Goal: Communication & Community: Share content

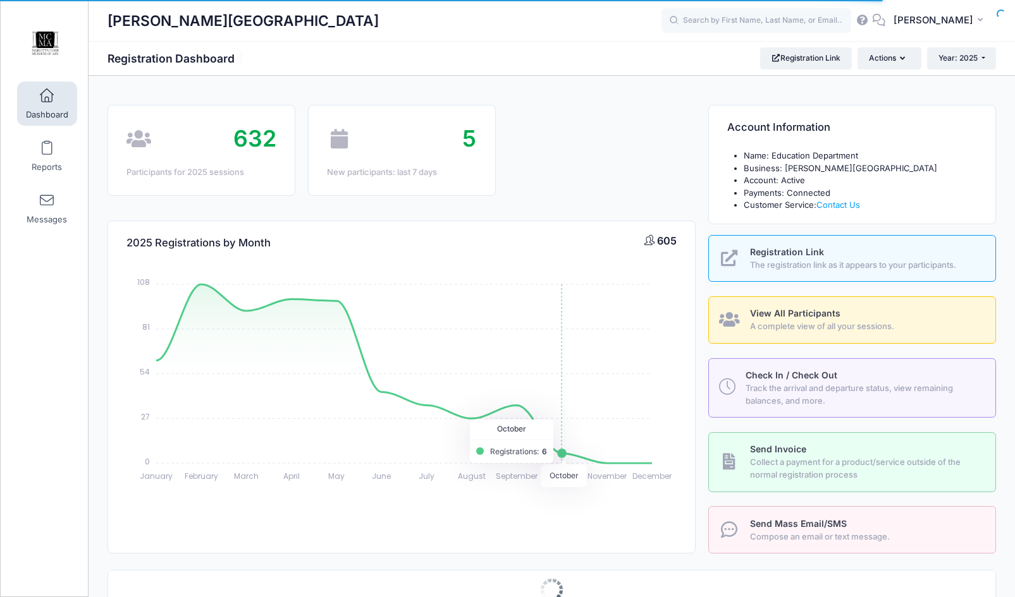
select select
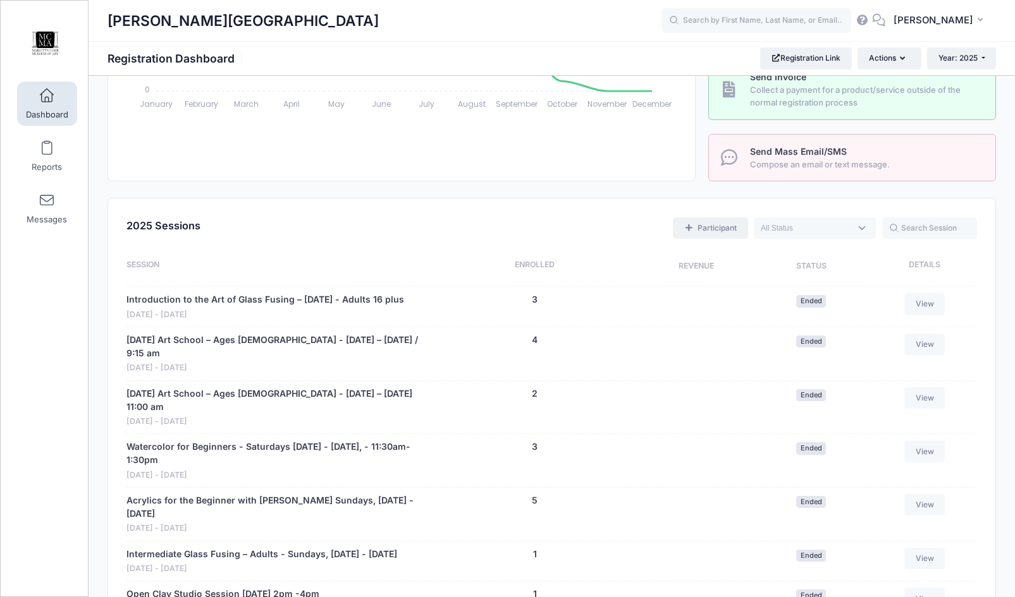
scroll to position [316, 0]
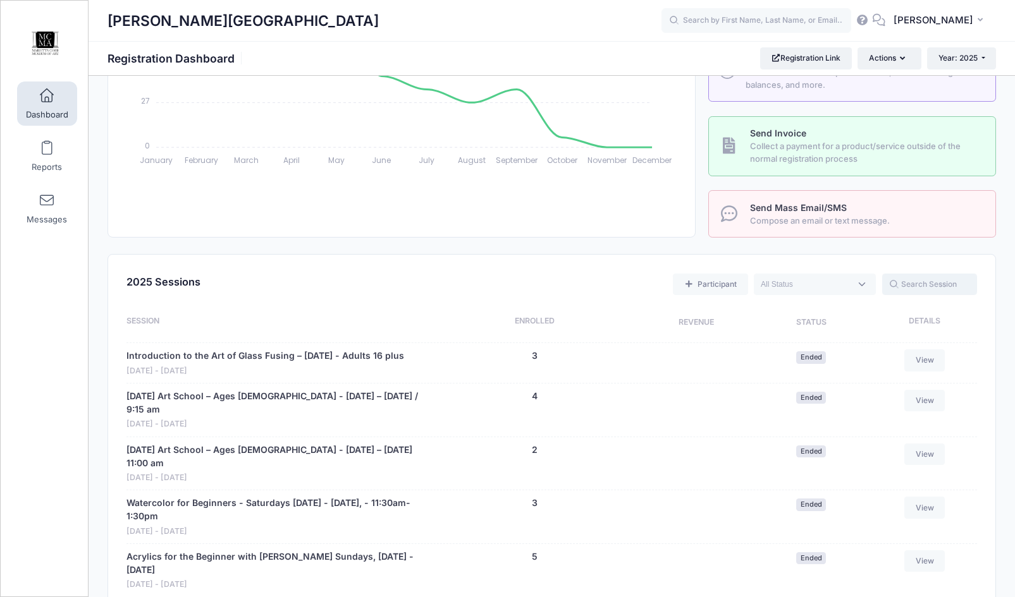
click at [912, 281] on input "text" at bounding box center [929, 284] width 95 height 21
type input "teen"
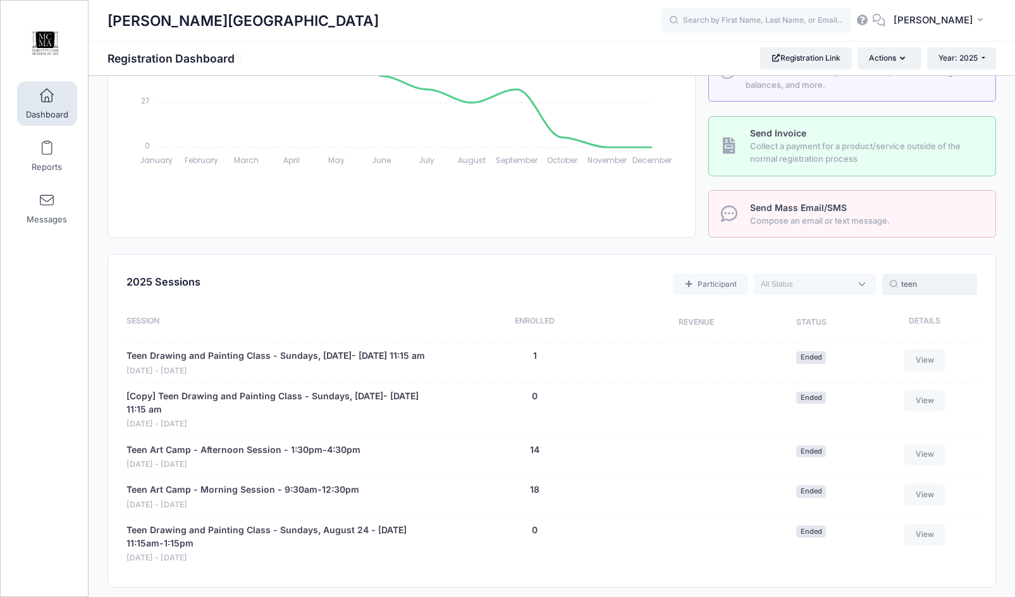
scroll to position [506, 0]
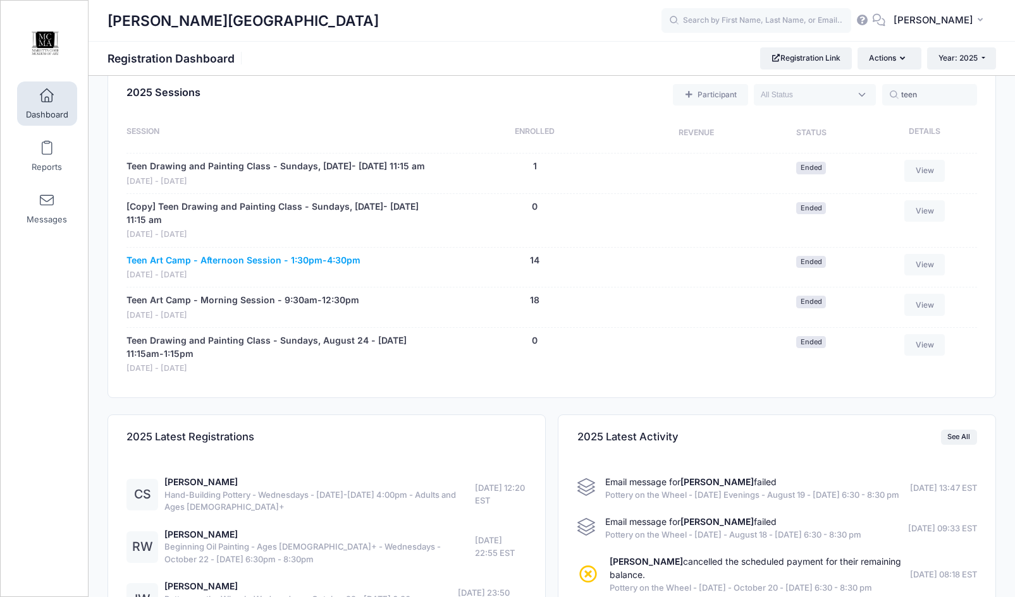
click at [227, 267] on link "Teen Art Camp - Afternoon Session - 1:30pm-4:30pm" at bounding box center [243, 260] width 234 height 13
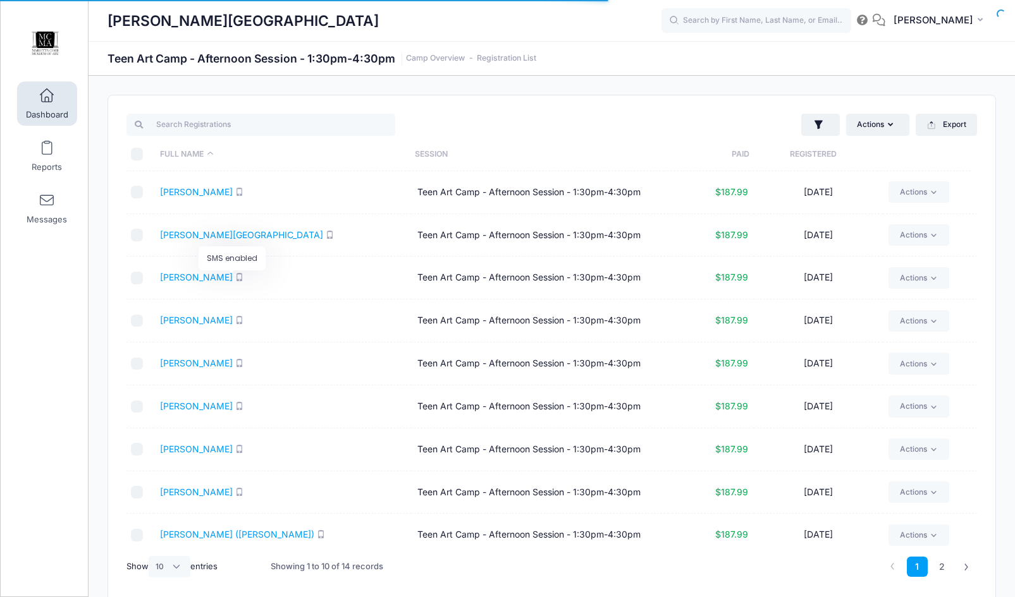
select select "10"
click at [207, 278] on link "Beverly, Megan" at bounding box center [196, 277] width 73 height 11
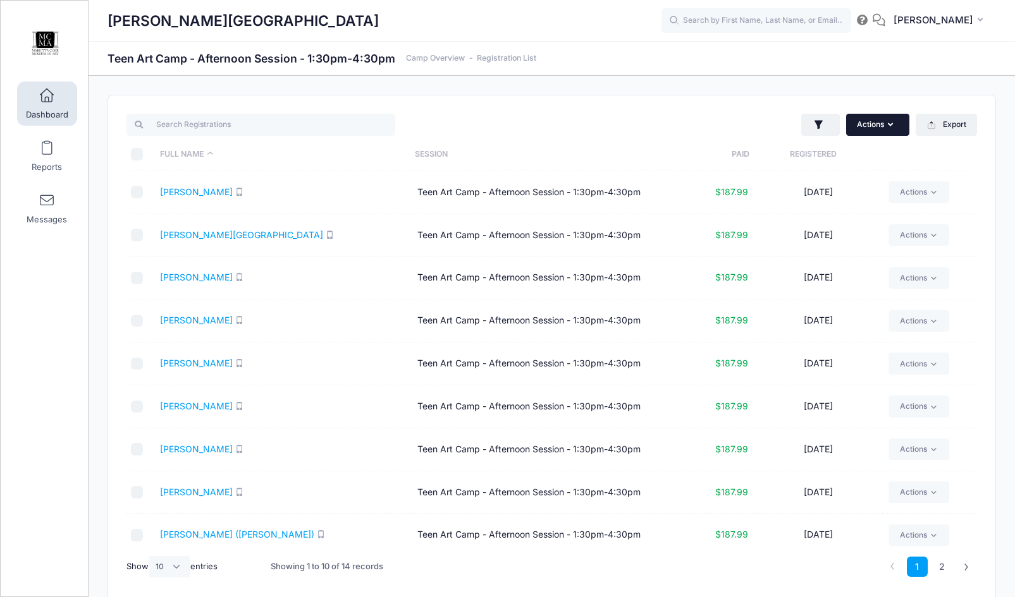
click at [890, 129] on button "Actions" at bounding box center [877, 124] width 63 height 21
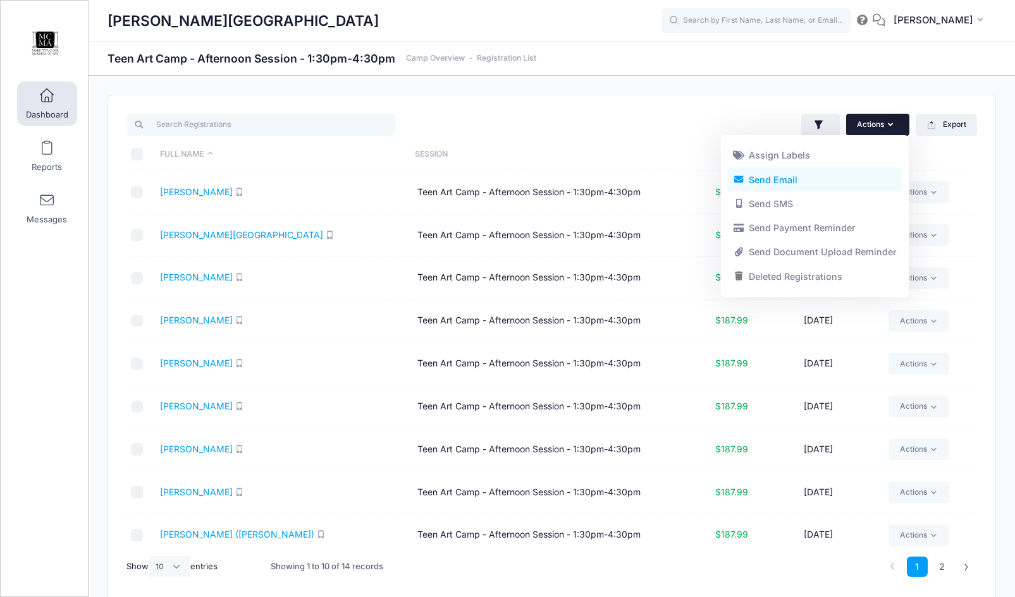
click at [783, 177] on link "Send Email" at bounding box center [814, 180] width 176 height 24
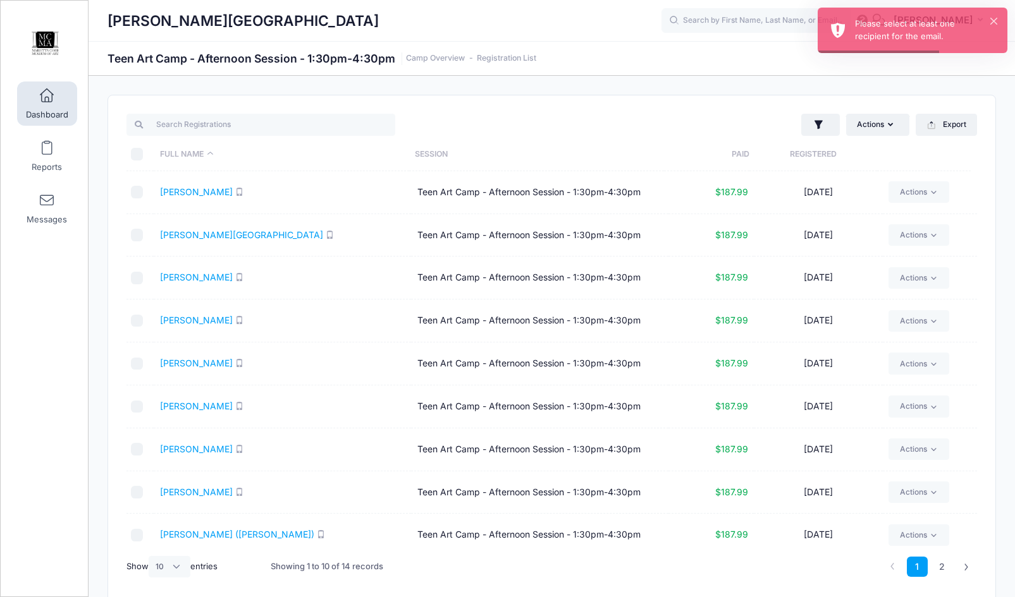
click at [139, 155] on input "\a \a \a \a" at bounding box center [137, 154] width 13 height 13
checkbox input "true"
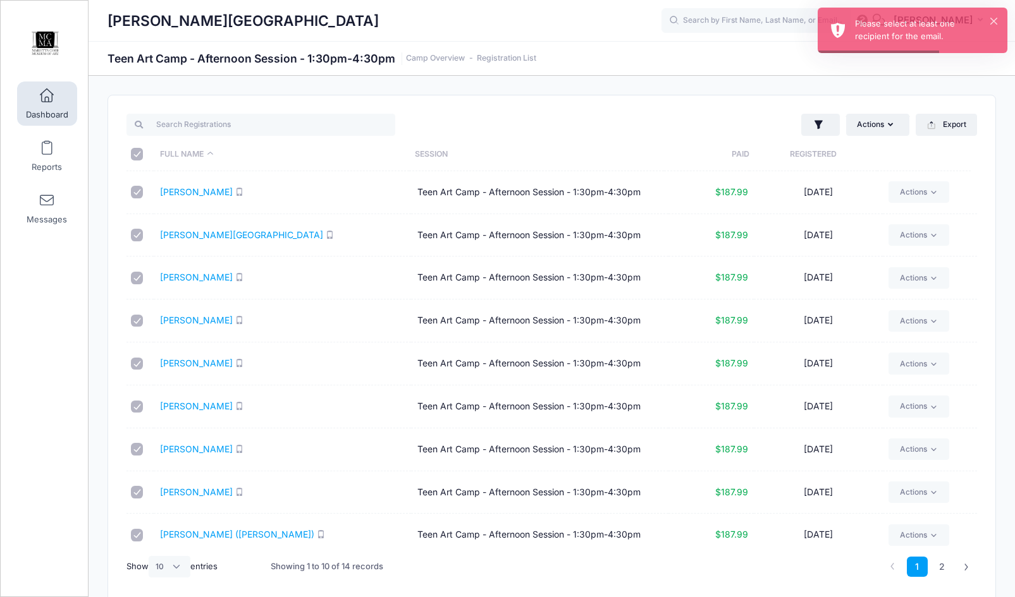
checkbox input "true"
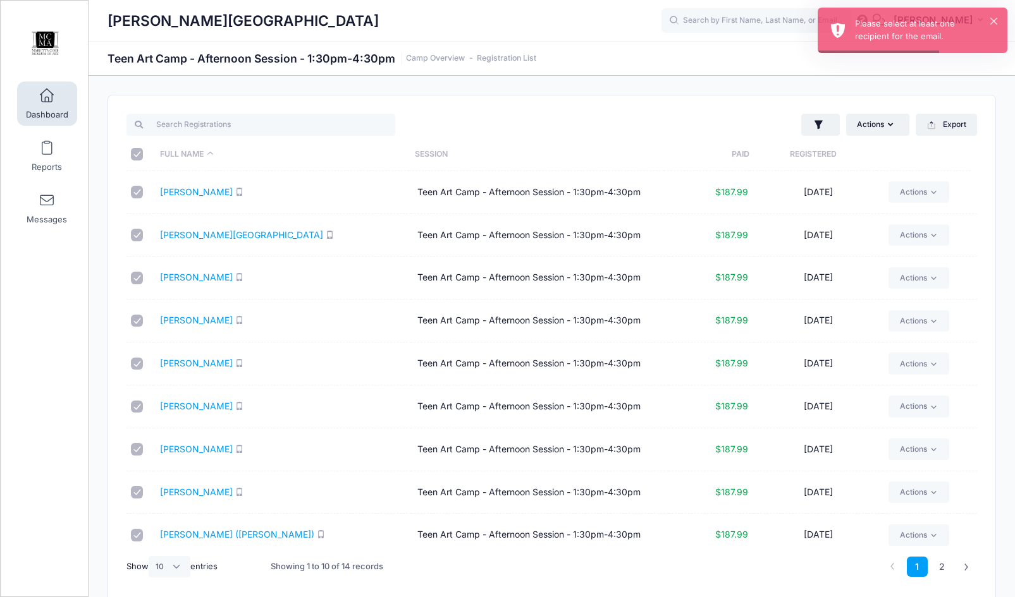
checkbox input "true"
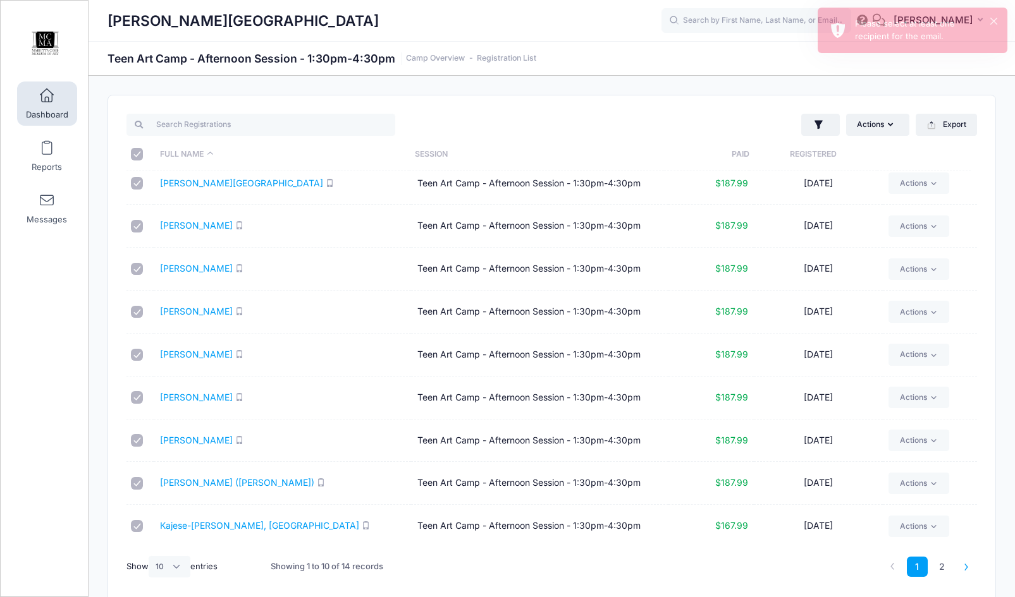
click at [965, 566] on icon at bounding box center [966, 566] width 7 height 7
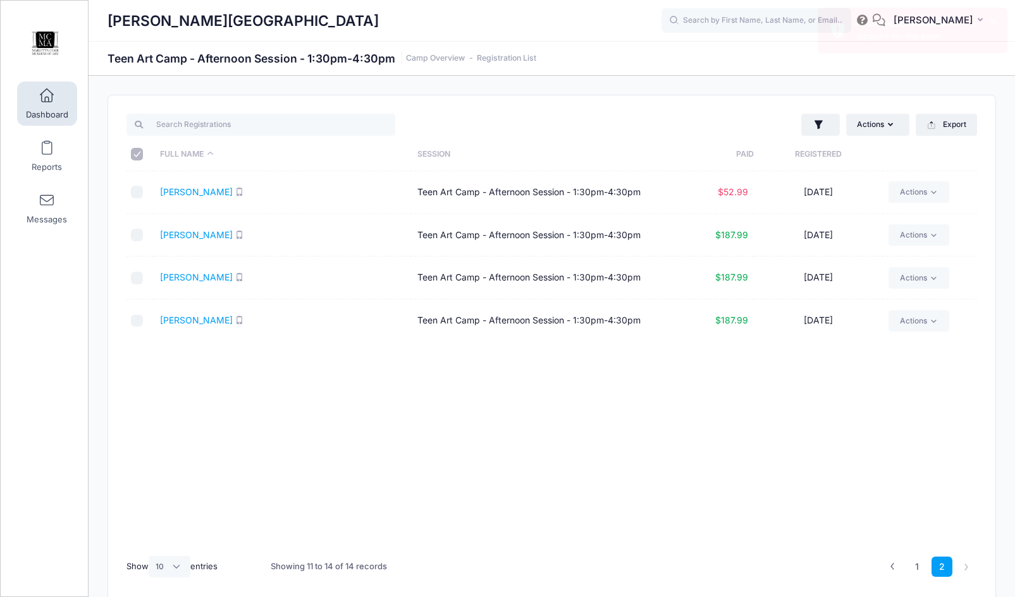
scroll to position [0, 0]
click at [135, 187] on input "checkbox" at bounding box center [137, 192] width 13 height 13
checkbox input "true"
click at [137, 279] on input "checkbox" at bounding box center [137, 278] width 13 height 13
checkbox input "true"
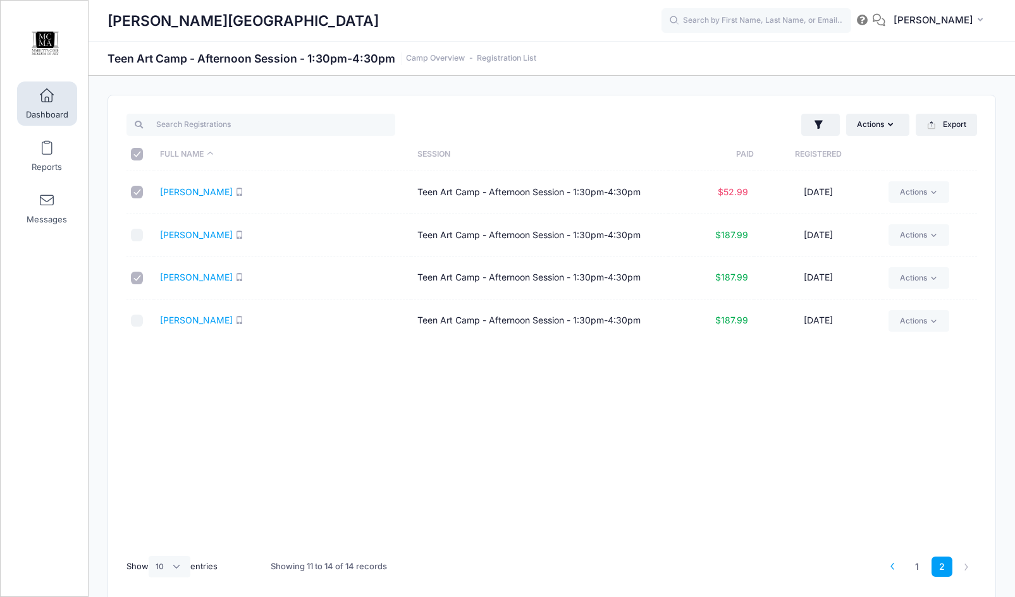
click at [894, 568] on icon at bounding box center [892, 566] width 7 height 7
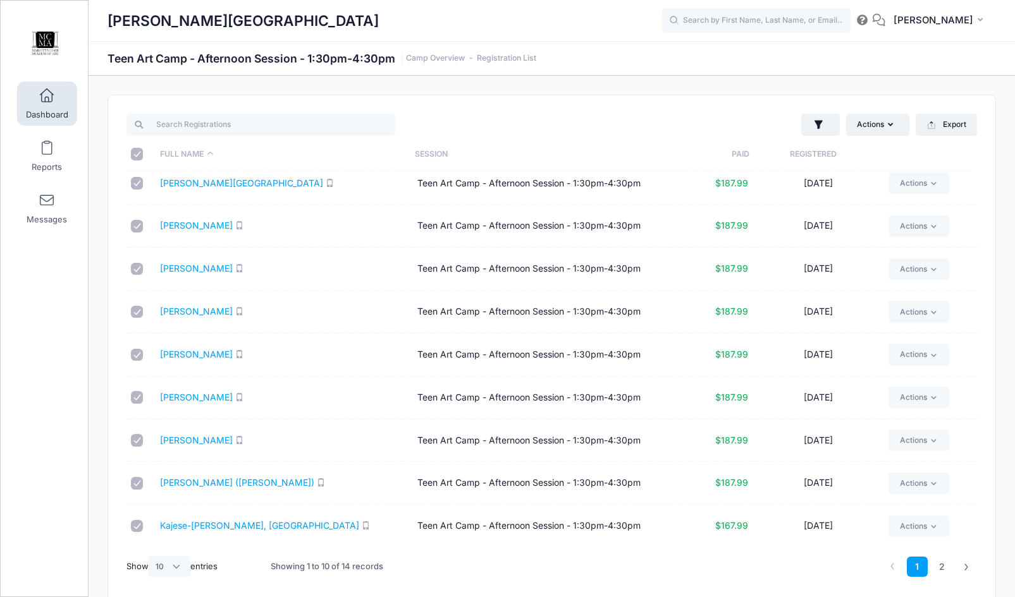
scroll to position [54, 0]
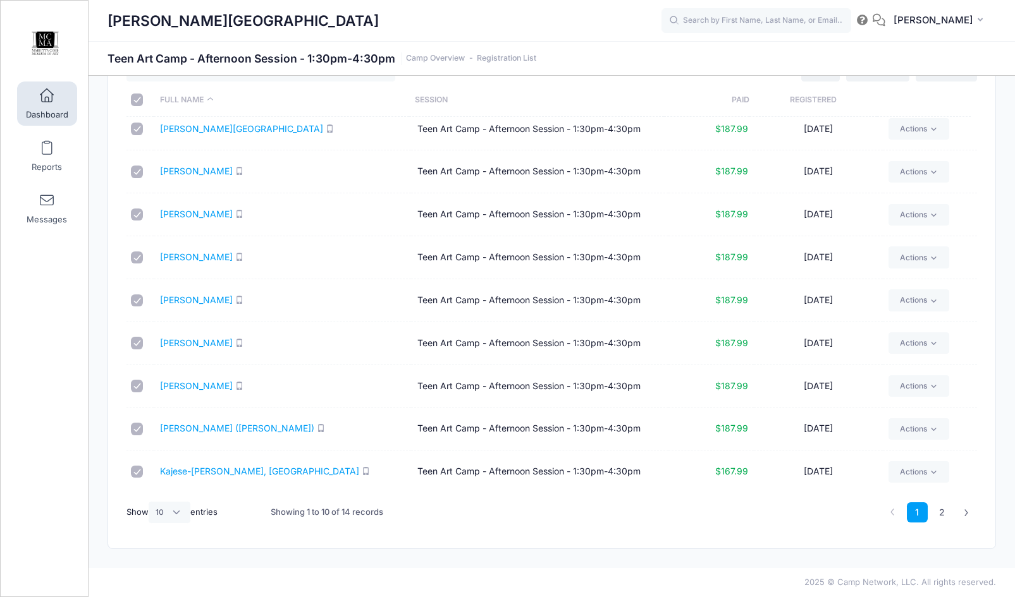
click at [140, 475] on input "checkbox" at bounding box center [137, 472] width 13 height 13
checkbox input "false"
click at [140, 301] on input "checkbox" at bounding box center [137, 301] width 13 height 13
checkbox input "false"
click at [136, 255] on input "checkbox" at bounding box center [137, 258] width 13 height 13
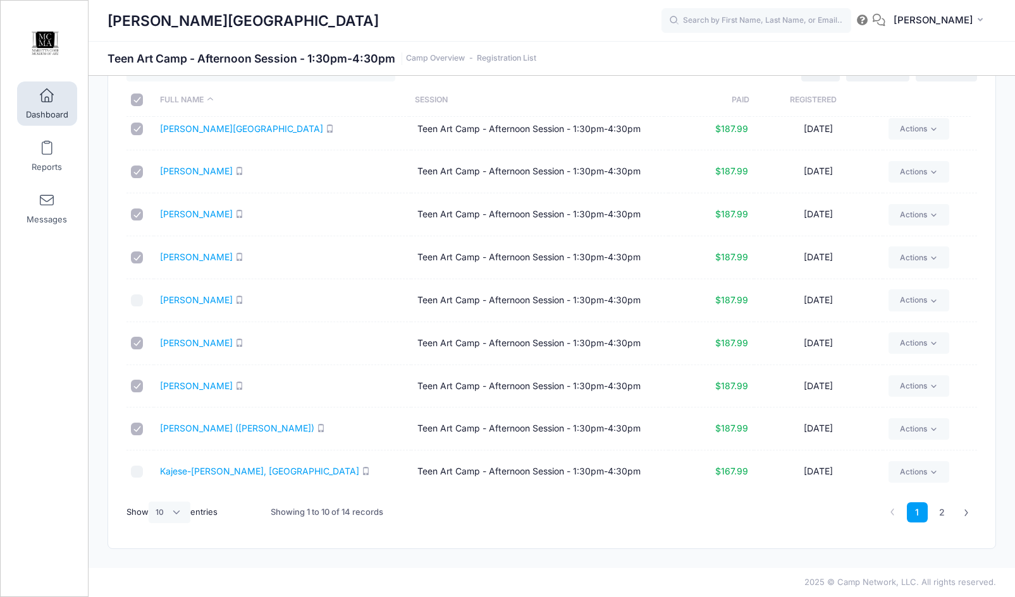
checkbox input "false"
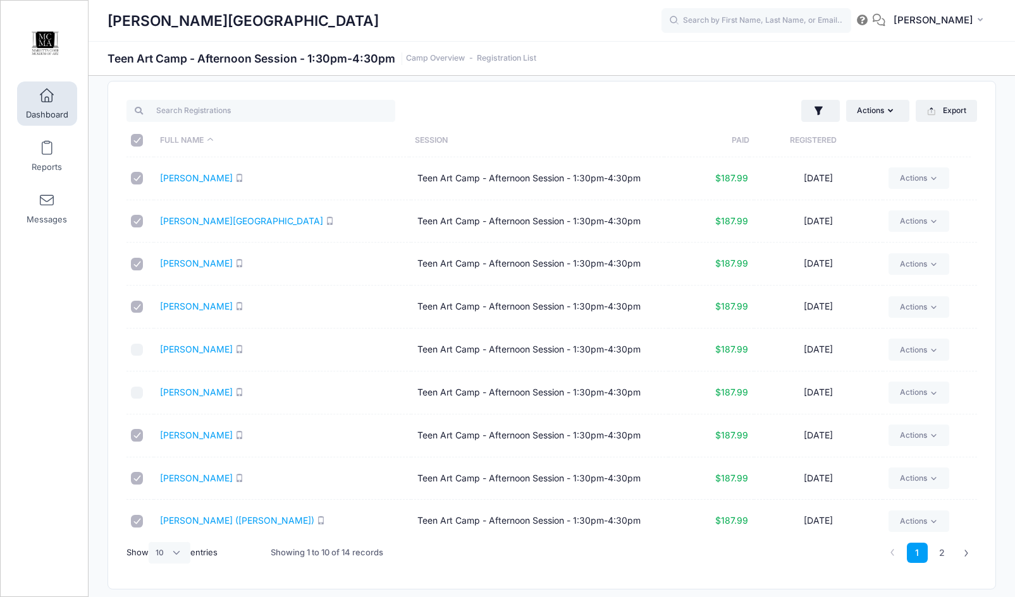
scroll to position [0, 0]
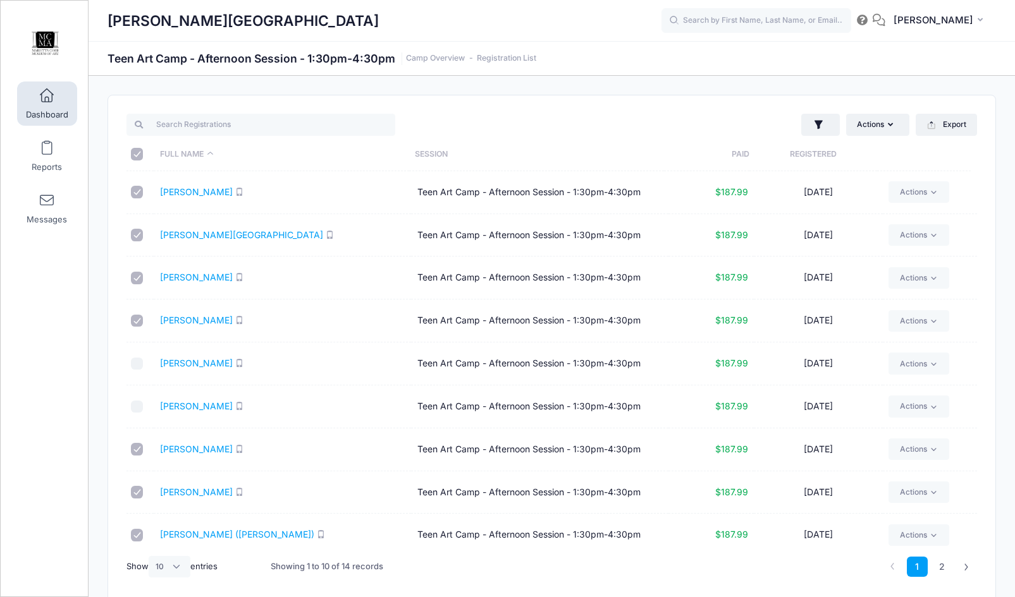
click at [131, 234] on input "checkbox" at bounding box center [137, 235] width 13 height 13
checkbox input "false"
click at [890, 125] on icon "button" at bounding box center [893, 125] width 10 height 0
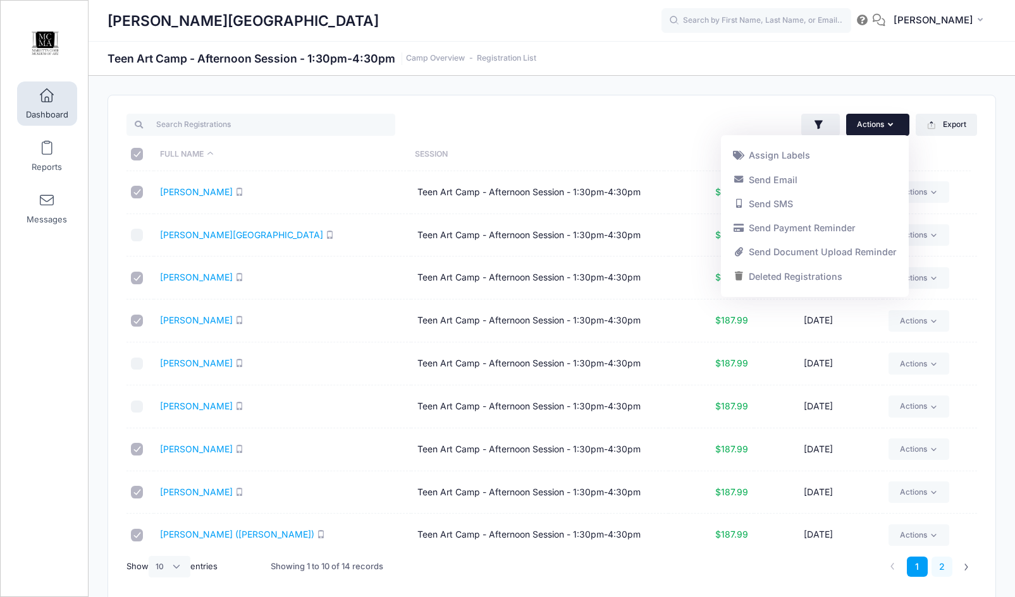
click at [942, 570] on link "2" at bounding box center [941, 567] width 21 height 21
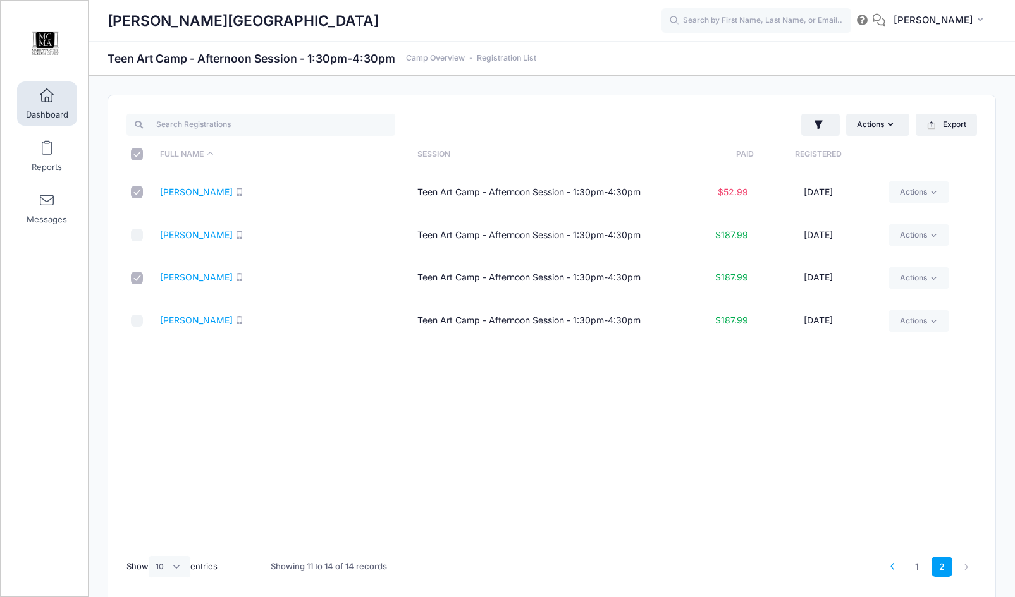
click at [893, 570] on icon at bounding box center [892, 566] width 7 height 7
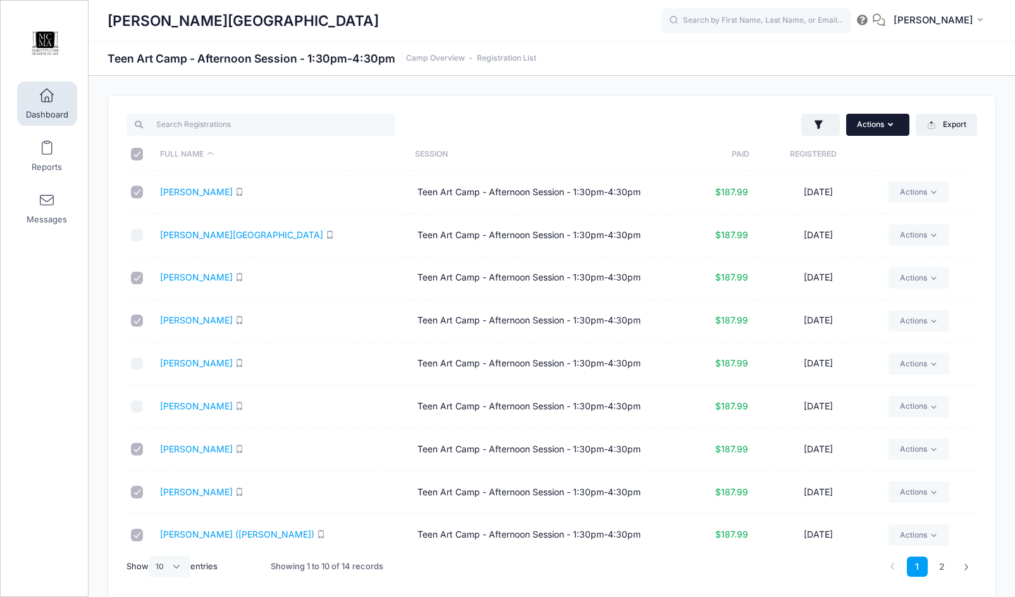
click at [885, 123] on button "Actions" at bounding box center [877, 124] width 63 height 21
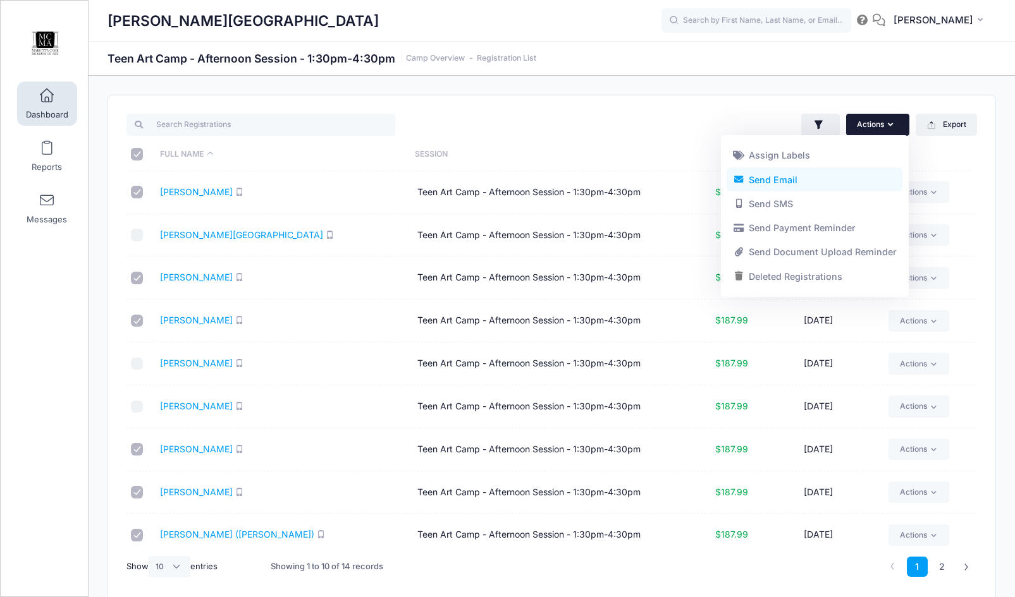
click at [824, 181] on link "Send Email" at bounding box center [814, 180] width 176 height 24
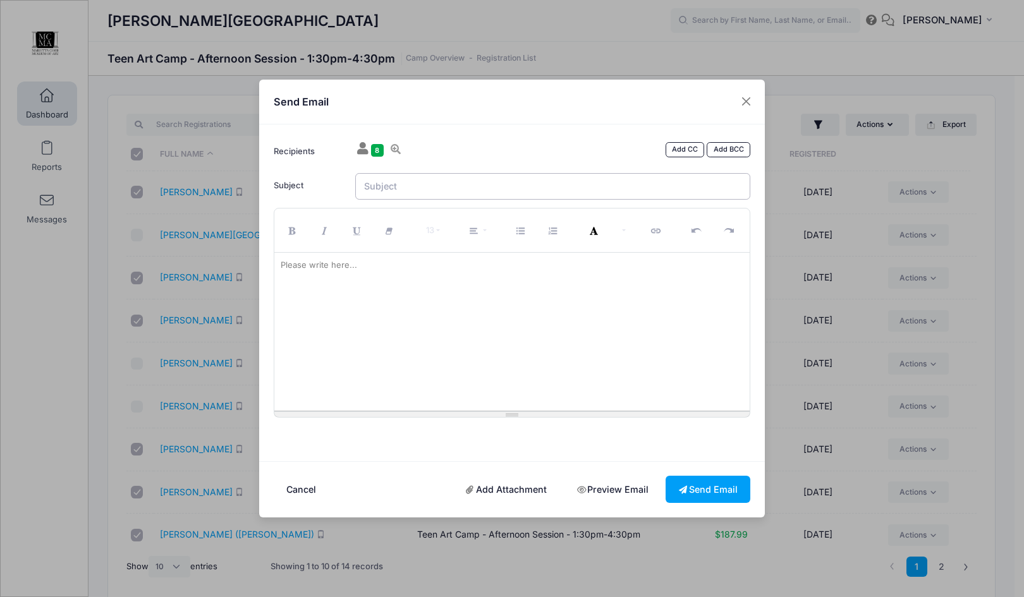
click at [377, 182] on input "Subject" at bounding box center [553, 186] width 396 height 27
type input "Chalktoberfest volunteers needed!"
click at [311, 264] on div "Please write here..." at bounding box center [318, 265] width 89 height 25
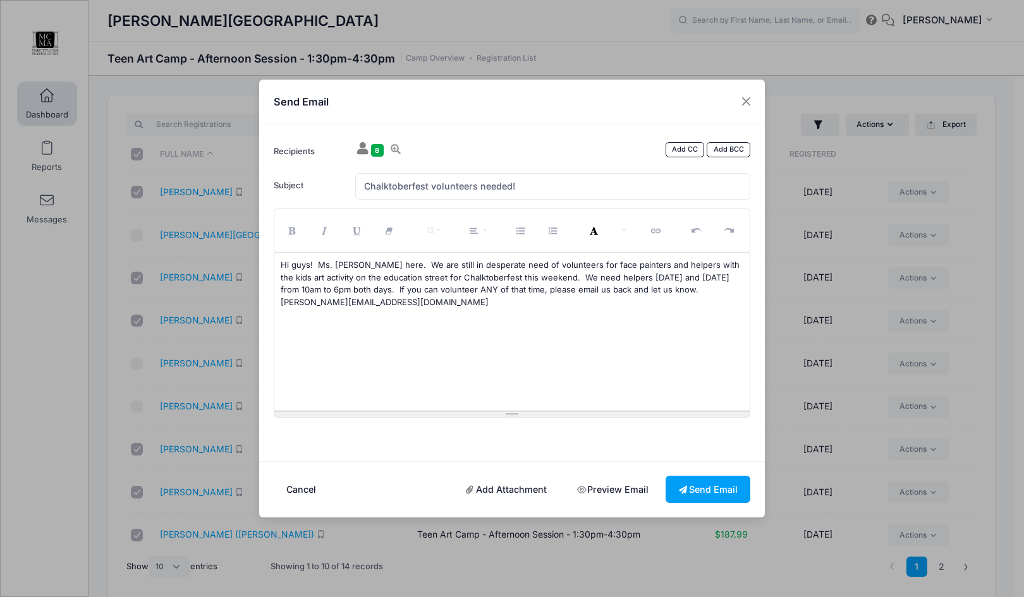
click at [649, 293] on p "Hi guys! Ms. Sheila here. We are still in desperate need of volunteers for face…" at bounding box center [512, 283] width 463 height 49
click at [322, 355] on div "Hi guys! Ms. Sheila here. We are still in desperate need of volunteers for face…" at bounding box center [512, 332] width 476 height 158
click at [453, 323] on div "Hi guys! Ms. Sheila here. We are still in desperate need of volunteers for face…" at bounding box center [512, 332] width 476 height 158
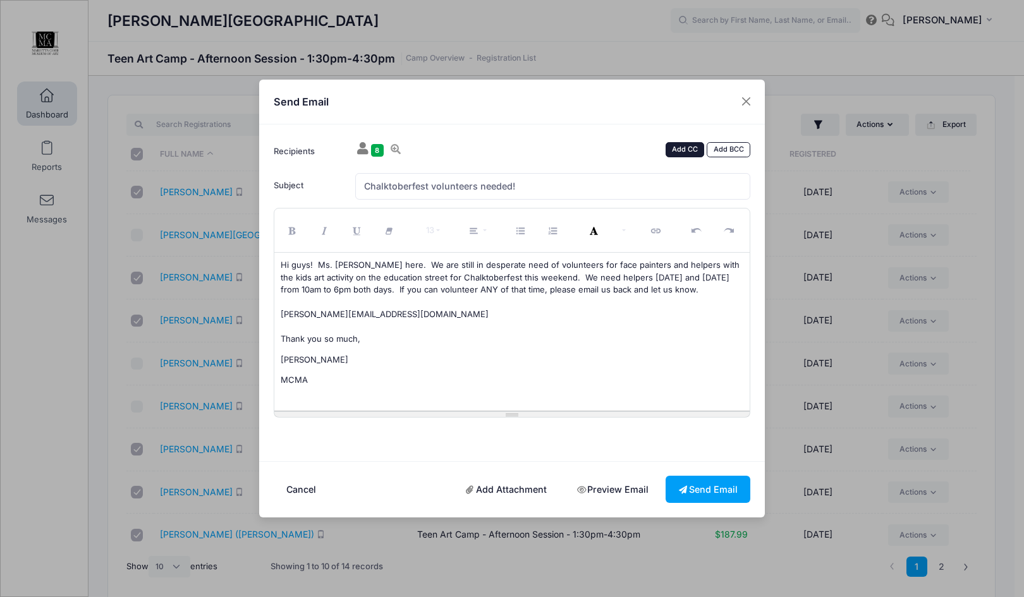
click at [685, 147] on link "Add CC" at bounding box center [685, 149] width 39 height 15
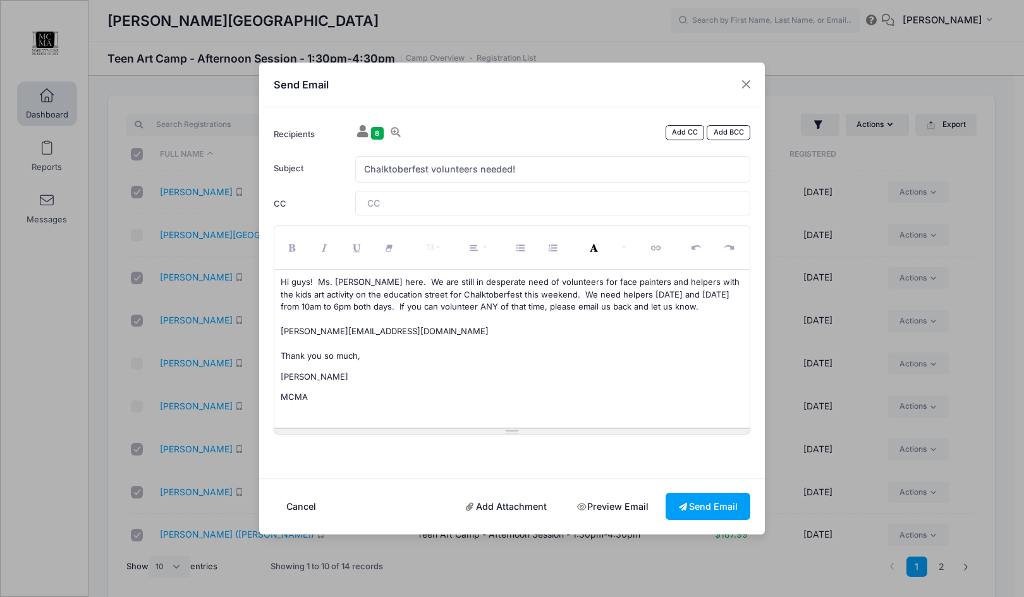
click at [365, 200] on tags "​" at bounding box center [553, 203] width 396 height 24
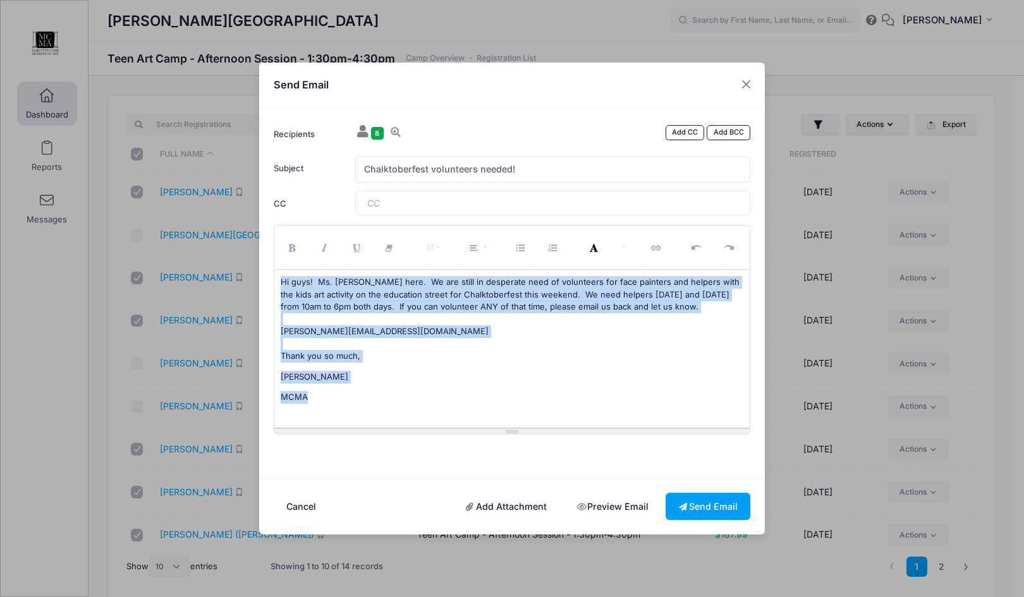
drag, startPoint x: 283, startPoint y: 281, endPoint x: 340, endPoint y: 343, distance: 85.0
click at [350, 405] on div "Hi guys! Ms. Sheila here. We are still in desperate need of volunteers for face…" at bounding box center [512, 349] width 476 height 158
copy div "Hi guys! Ms. Sheila here. We are still in desperate need of volunteers for face…"
click at [471, 406] on div "Hi guys! Ms. Sheila here. We are still in desperate need of volunteers for face…" at bounding box center [512, 349] width 476 height 158
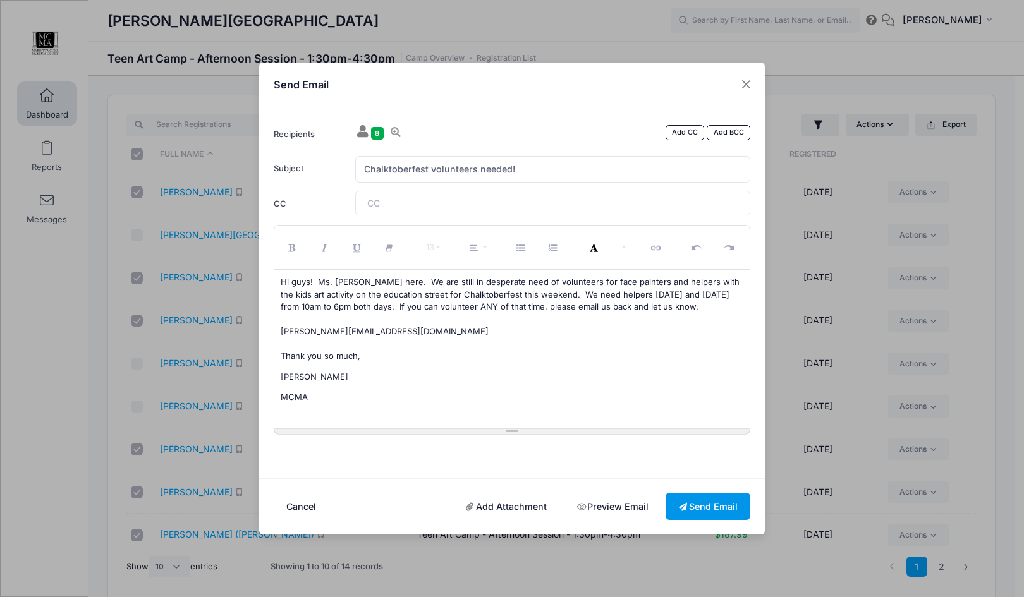
click at [682, 508] on icon at bounding box center [684, 508] width 10 height 0
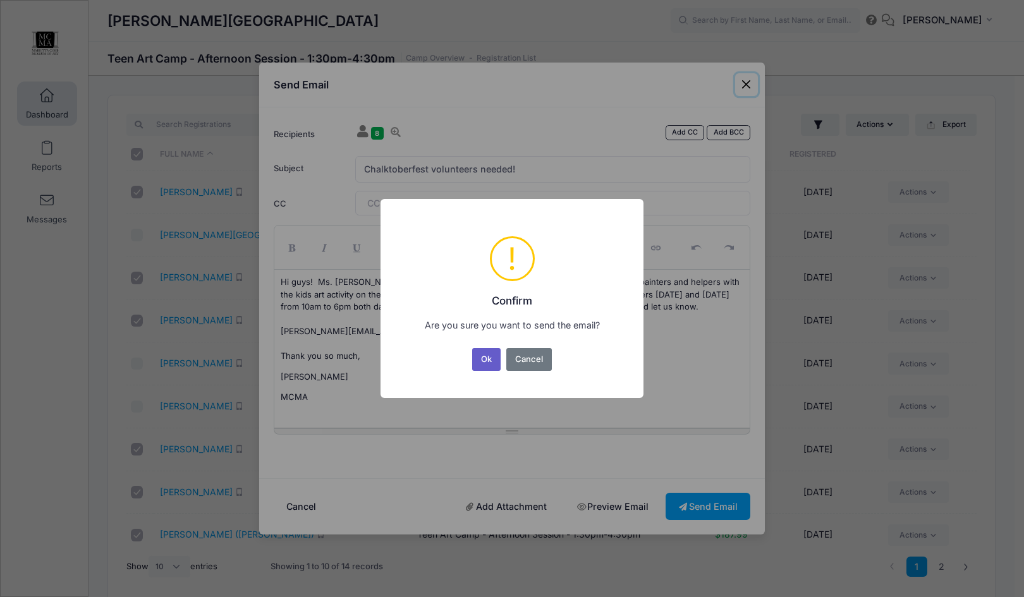
click at [487, 363] on button "Ok" at bounding box center [486, 359] width 29 height 23
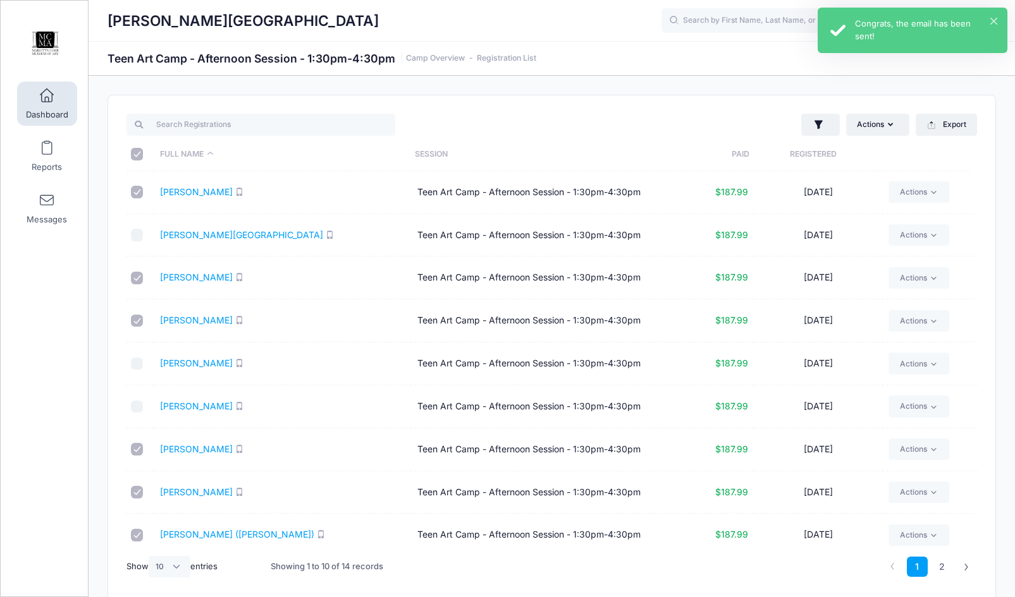
click at [998, 18] on div "× Congrats, the email has been sent!" at bounding box center [912, 31] width 190 height 46
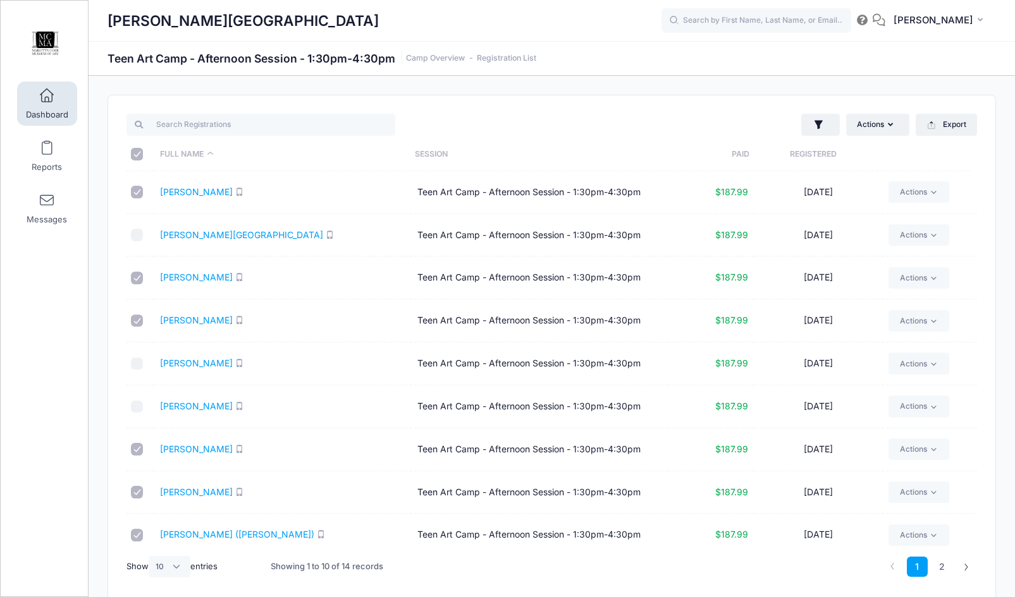
click at [49, 104] on link "Dashboard" at bounding box center [47, 104] width 60 height 44
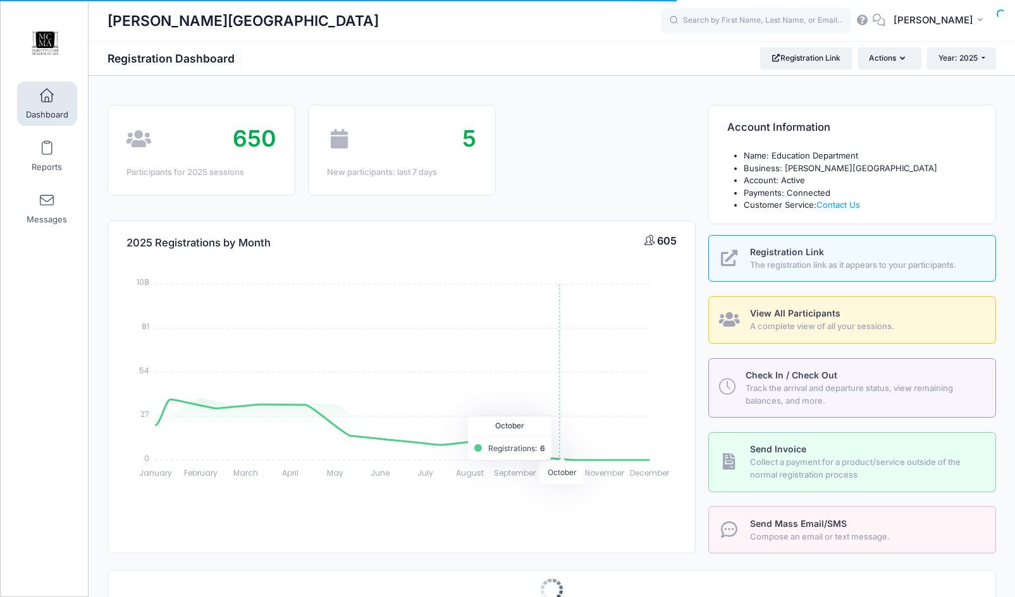
select select
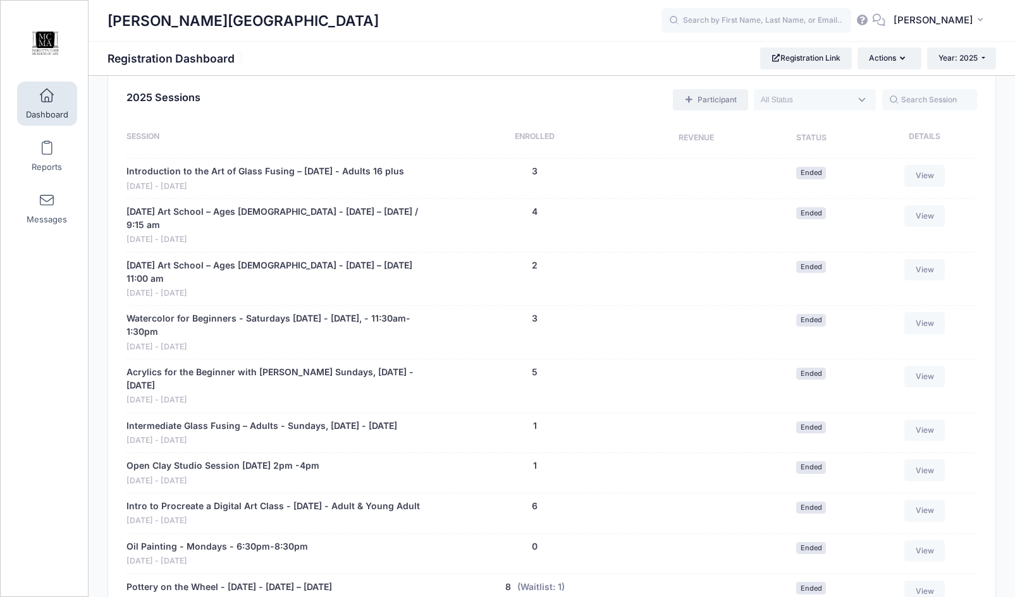
scroll to position [316, 0]
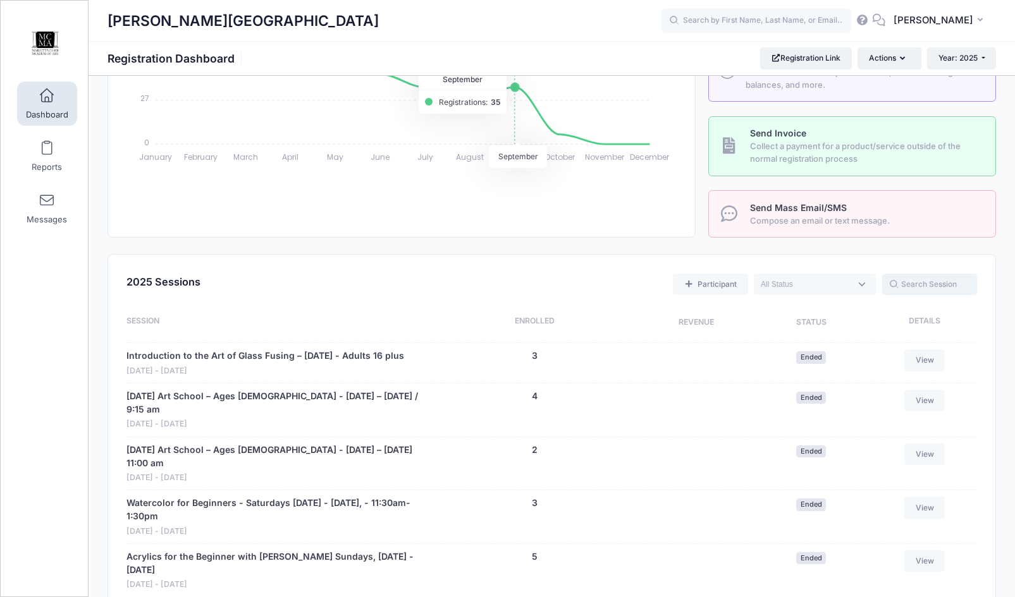
click at [919, 283] on input "text" at bounding box center [929, 284] width 95 height 21
type input "teen"
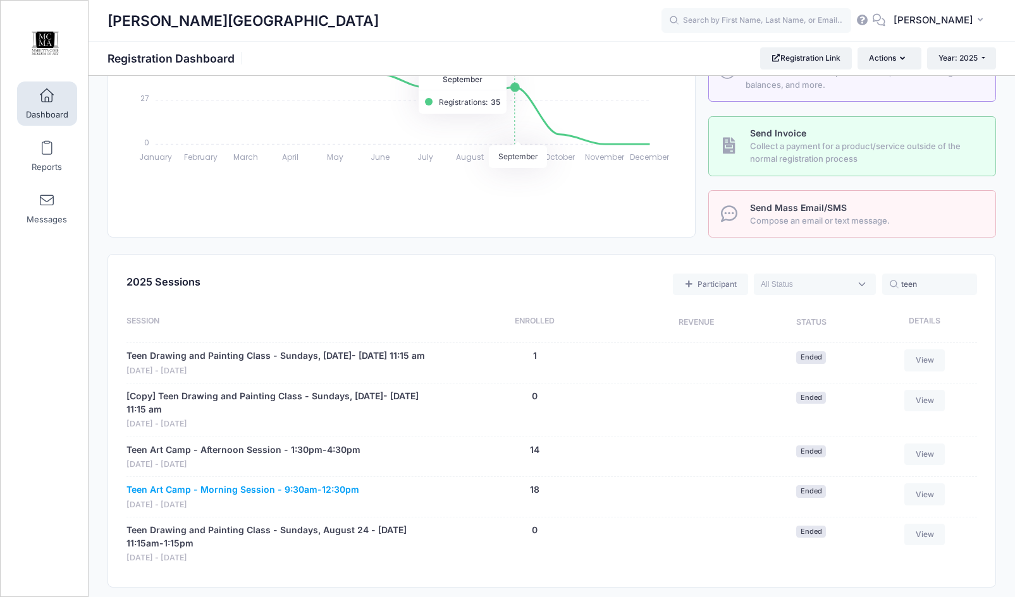
click at [259, 497] on link "Teen Art Camp - Morning Session - 9:30am-12:30pm" at bounding box center [242, 490] width 233 height 13
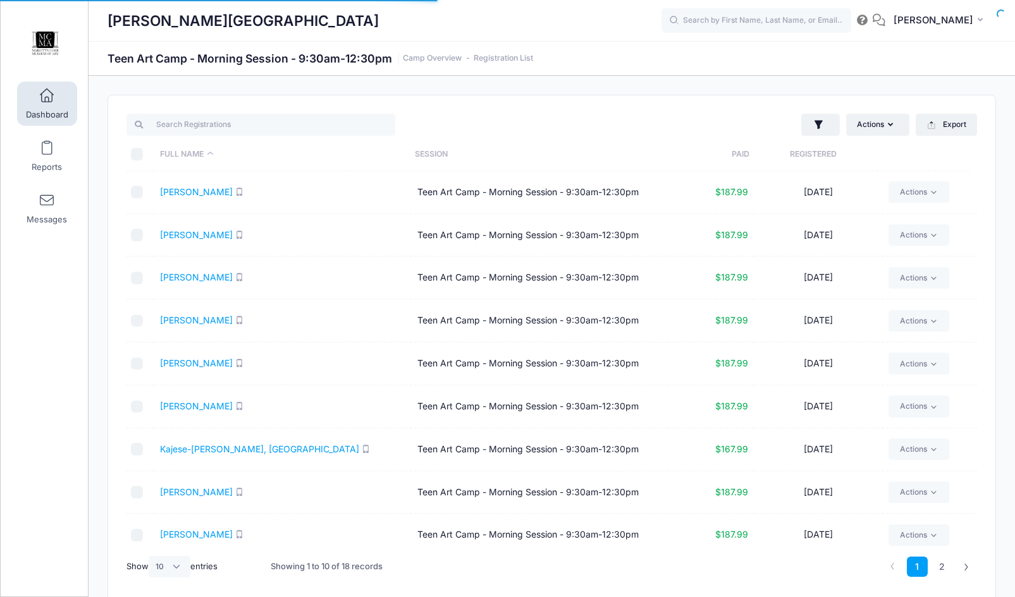
select select "10"
click at [137, 195] on input "checkbox" at bounding box center [137, 192] width 13 height 13
checkbox input "true"
click at [138, 238] on input "checkbox" at bounding box center [137, 235] width 13 height 13
checkbox input "true"
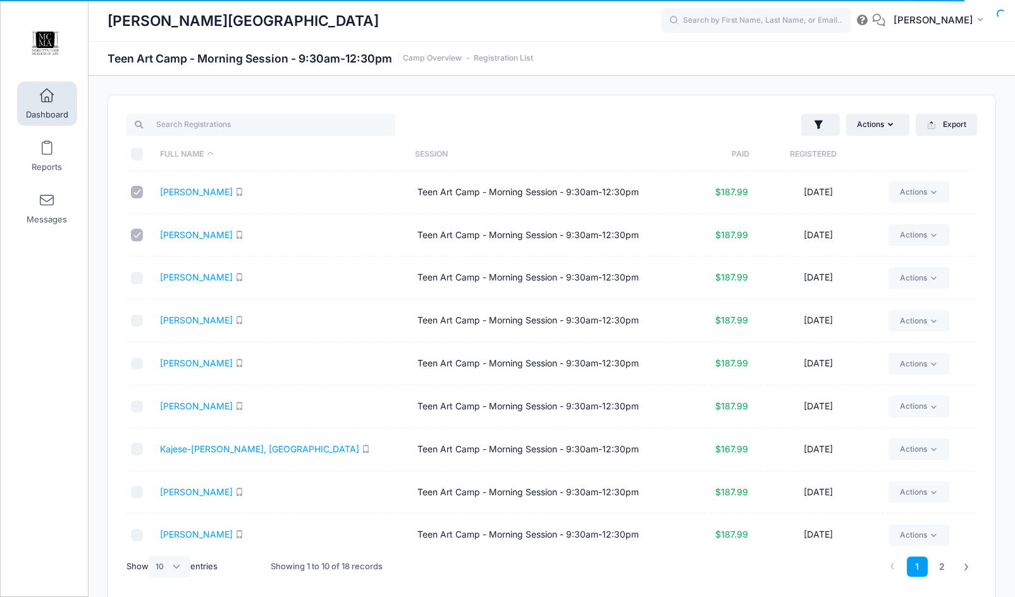
click at [138, 282] on input "checkbox" at bounding box center [137, 278] width 13 height 13
checkbox input "true"
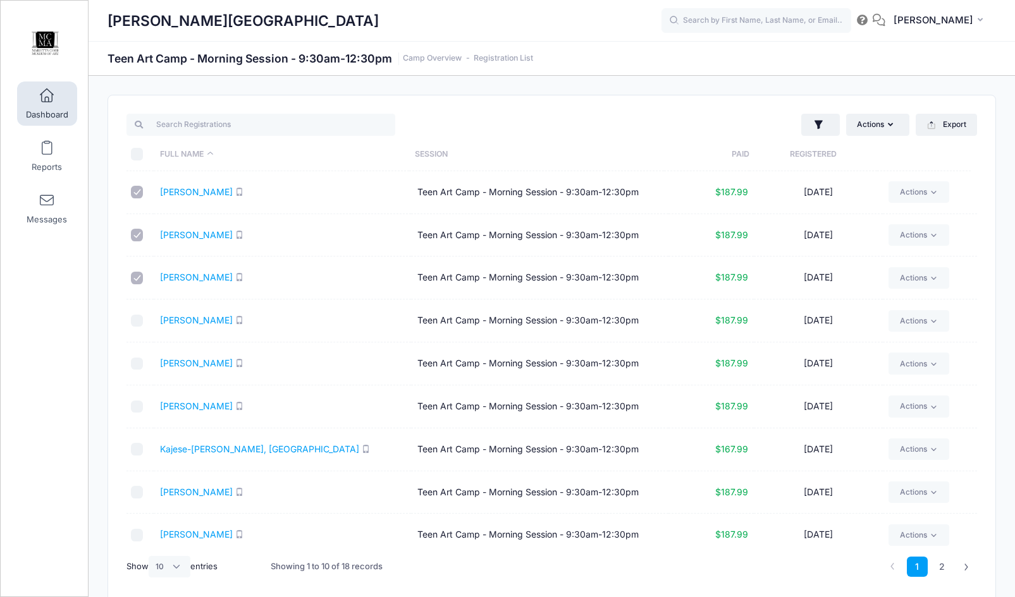
click at [133, 316] on input "checkbox" at bounding box center [137, 321] width 13 height 13
checkbox input "true"
click at [142, 363] on input "checkbox" at bounding box center [137, 364] width 13 height 13
checkbox input "true"
click at [142, 408] on input "checkbox" at bounding box center [137, 407] width 13 height 13
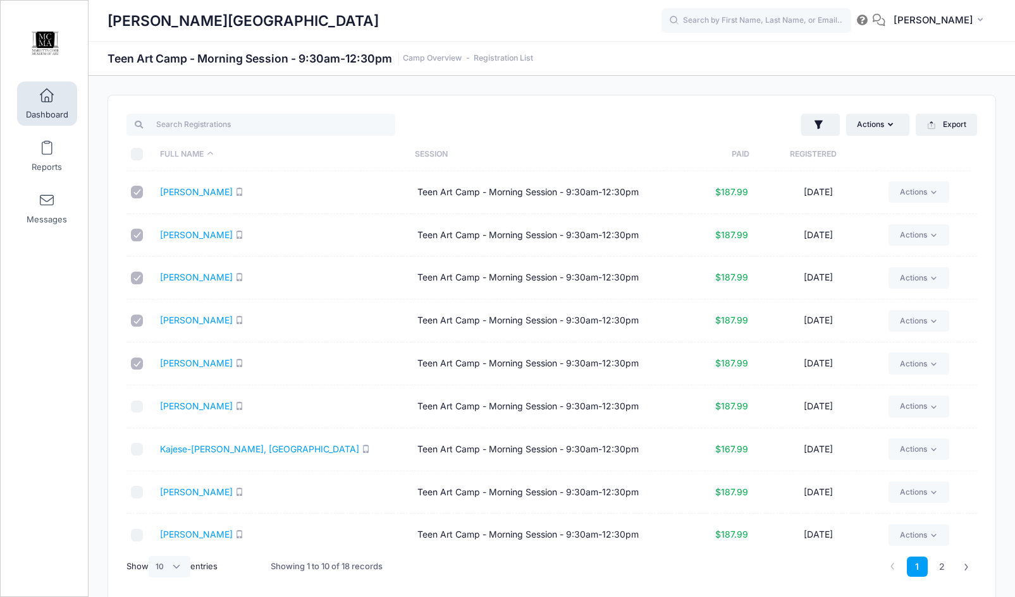
checkbox input "true"
click at [140, 321] on input "checkbox" at bounding box center [137, 321] width 13 height 13
click at [142, 314] on td at bounding box center [139, 321] width 27 height 43
click at [137, 319] on input "checkbox" at bounding box center [137, 321] width 13 height 13
checkbox input "true"
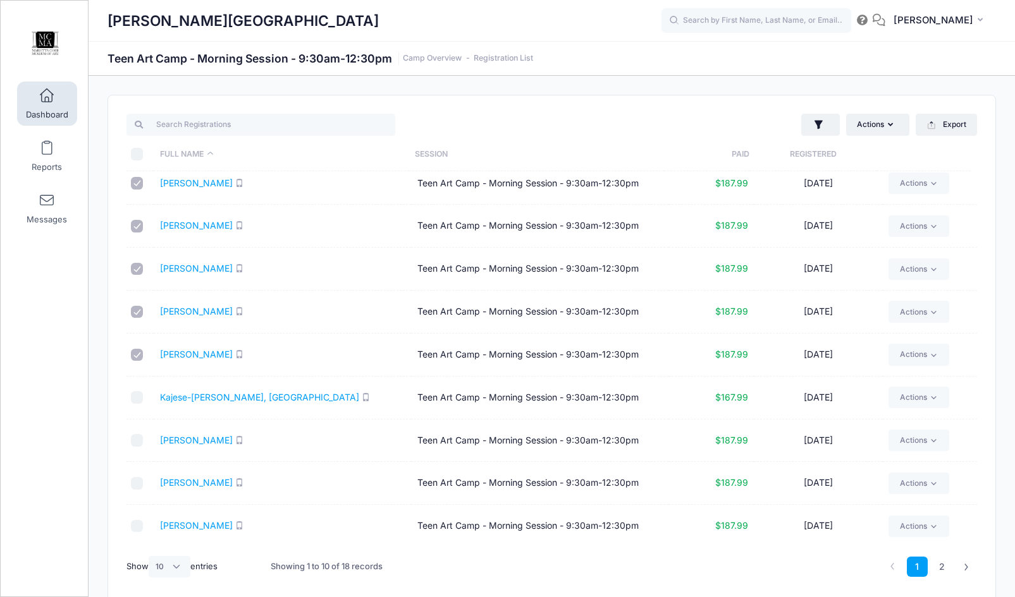
scroll to position [54, 0]
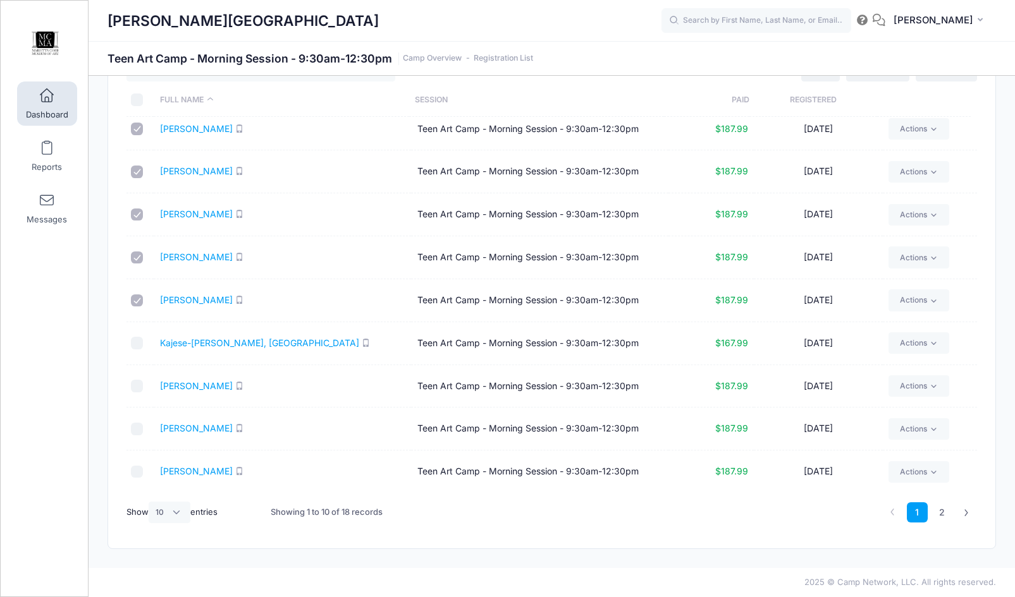
click at [140, 431] on input "checkbox" at bounding box center [137, 429] width 13 height 13
checkbox input "true"
click at [135, 384] on input "checkbox" at bounding box center [137, 386] width 13 height 13
checkbox input "true"
click at [138, 473] on input "checkbox" at bounding box center [137, 472] width 13 height 13
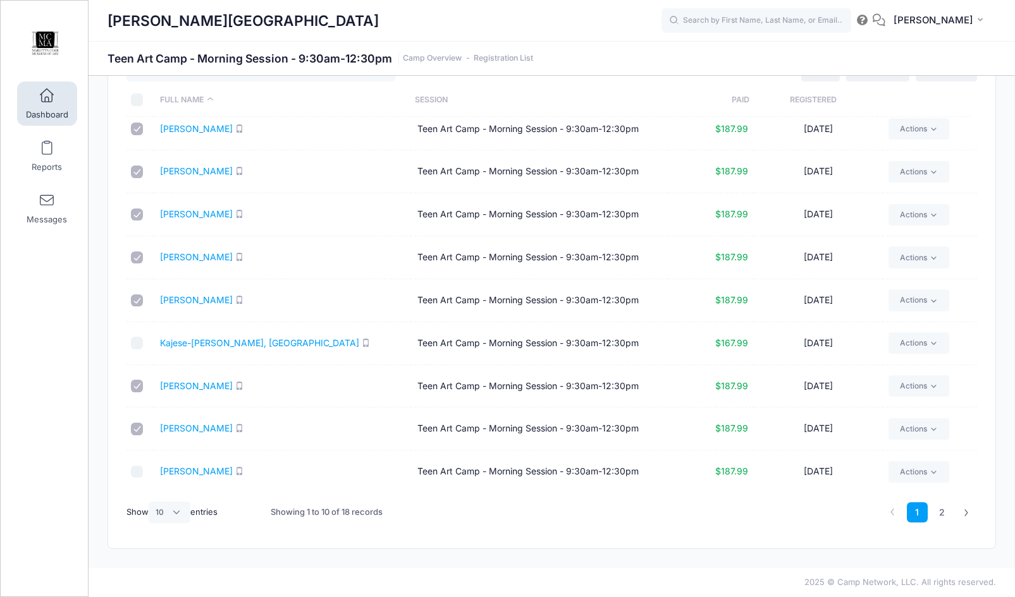
checkbox input "true"
click at [943, 513] on link "2" at bounding box center [941, 513] width 21 height 21
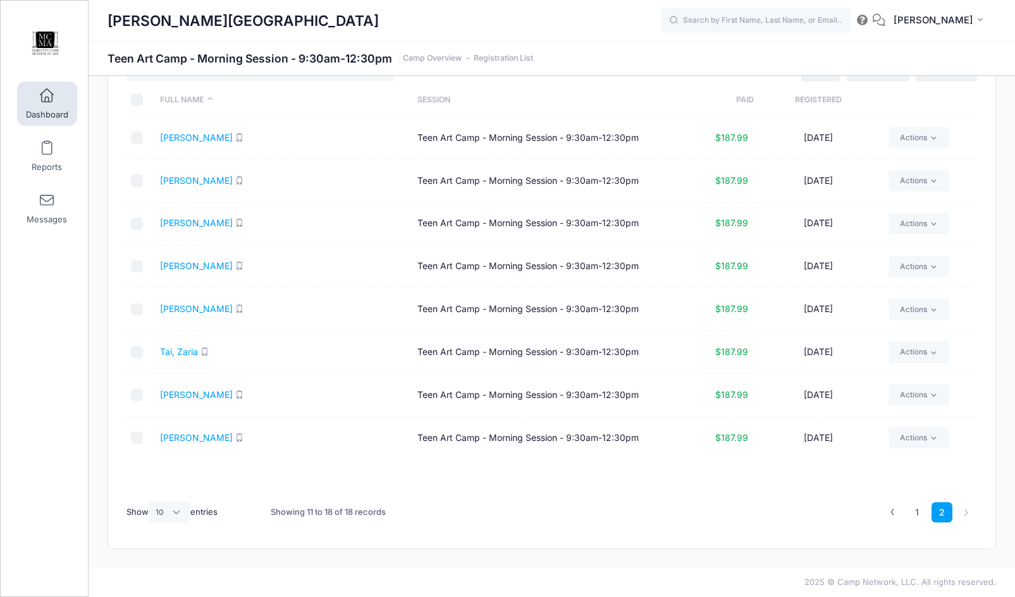
scroll to position [0, 0]
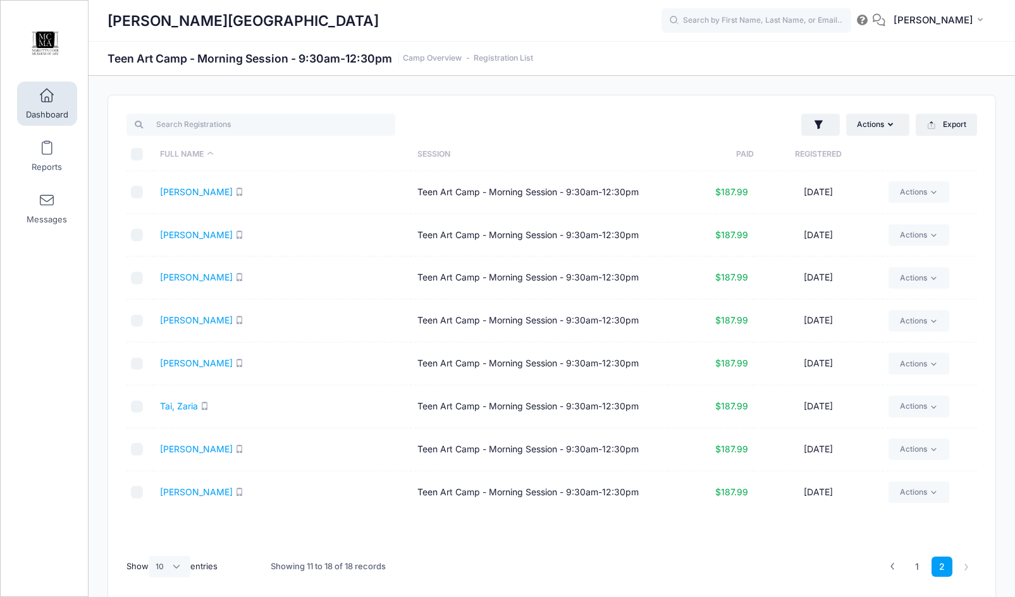
click at [141, 191] on input "checkbox" at bounding box center [137, 192] width 13 height 13
checkbox input "true"
click at [139, 240] on input "checkbox" at bounding box center [137, 235] width 13 height 13
checkbox input "true"
click at [140, 279] on input "checkbox" at bounding box center [137, 278] width 13 height 13
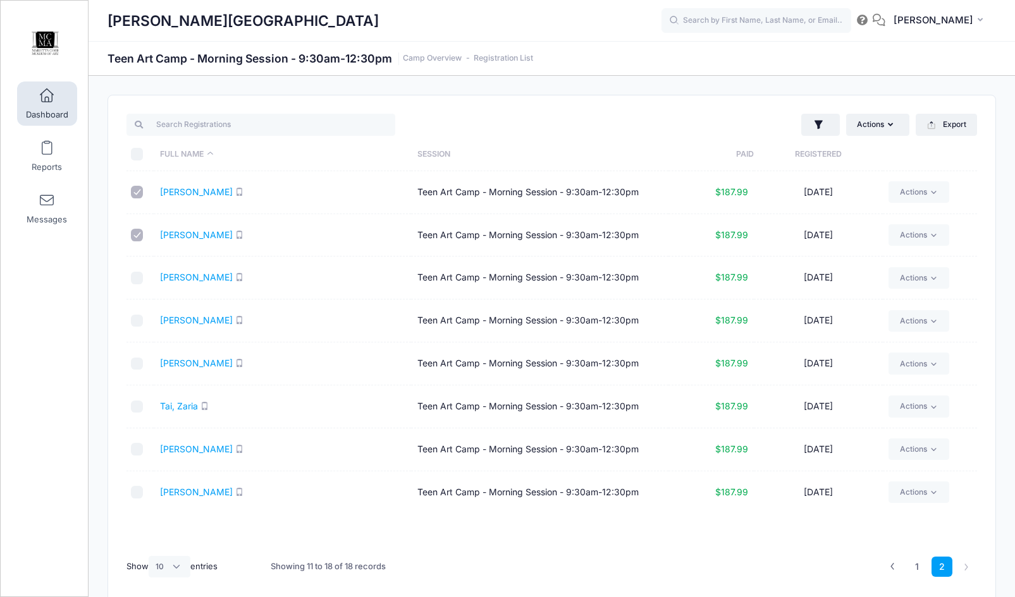
checkbox input "true"
click at [140, 320] on input "checkbox" at bounding box center [137, 321] width 13 height 13
checkbox input "true"
click at [139, 365] on input "checkbox" at bounding box center [137, 364] width 13 height 13
checkbox input "true"
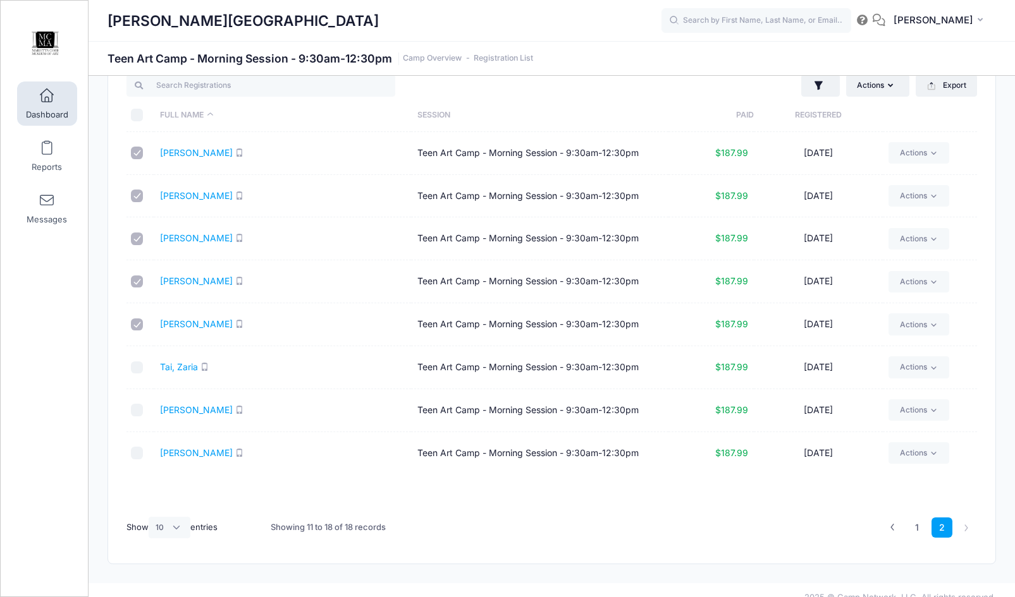
scroll to position [54, 0]
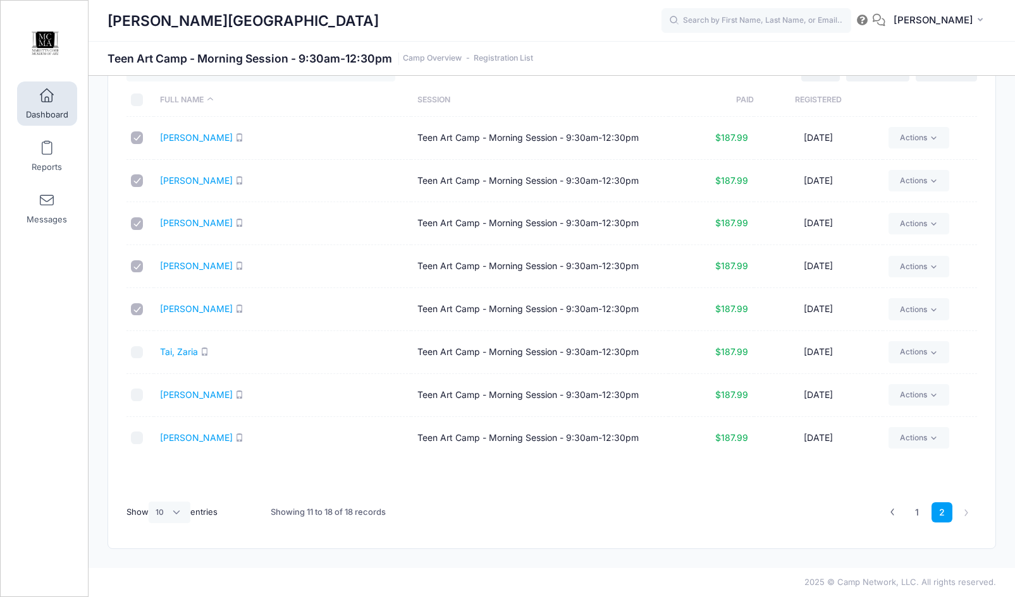
click at [140, 398] on input "checkbox" at bounding box center [137, 395] width 13 height 13
checkbox input "true"
click at [140, 354] on input "checkbox" at bounding box center [137, 352] width 13 height 13
checkbox input "true"
click at [138, 435] on input "checkbox" at bounding box center [137, 438] width 13 height 13
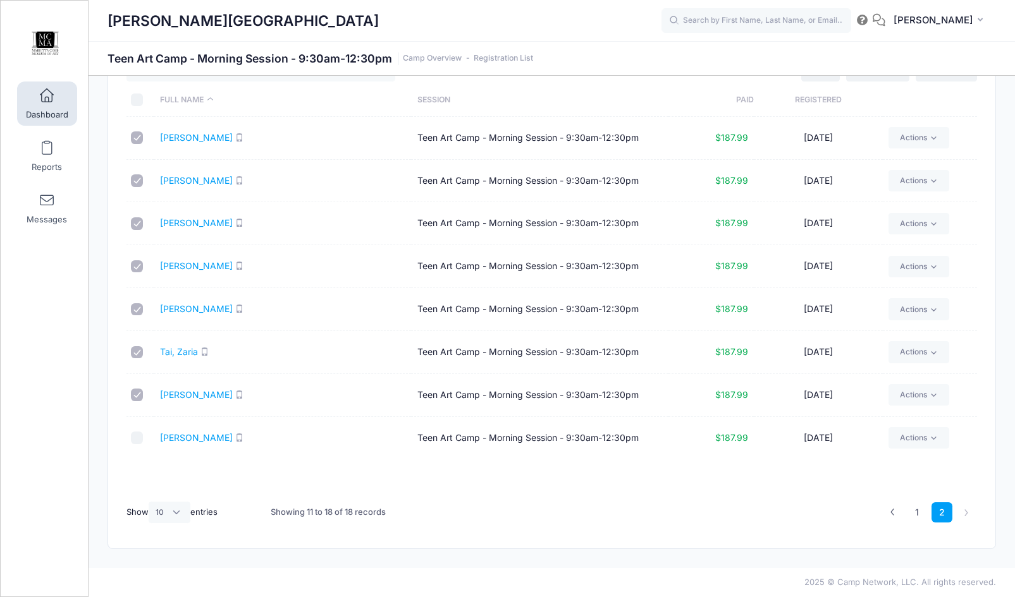
checkbox input "true"
click at [915, 516] on link "1" at bounding box center [917, 513] width 21 height 21
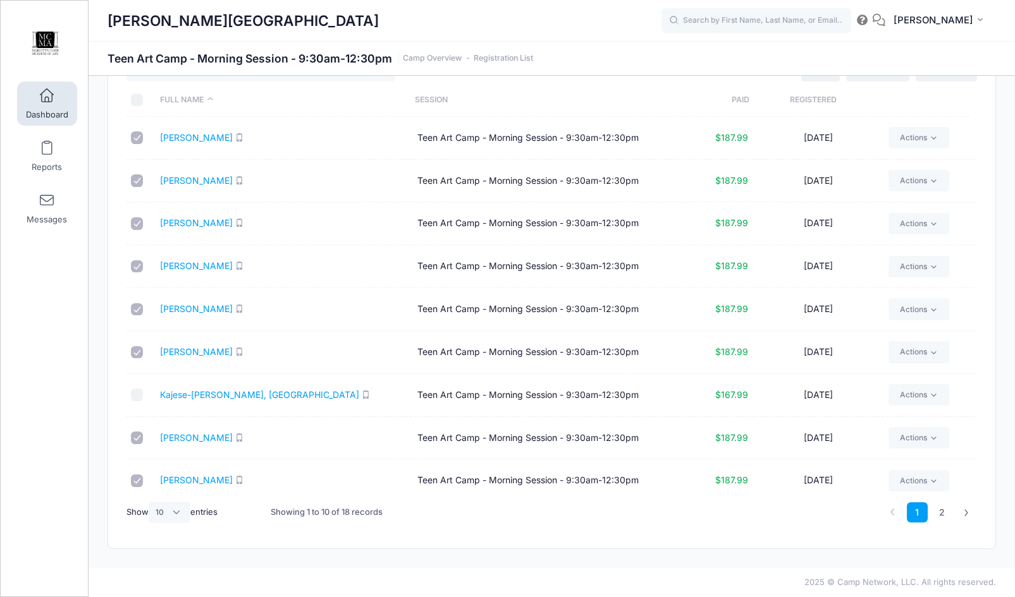
click at [138, 394] on input "checkbox" at bounding box center [137, 395] width 13 height 13
checkbox input "true"
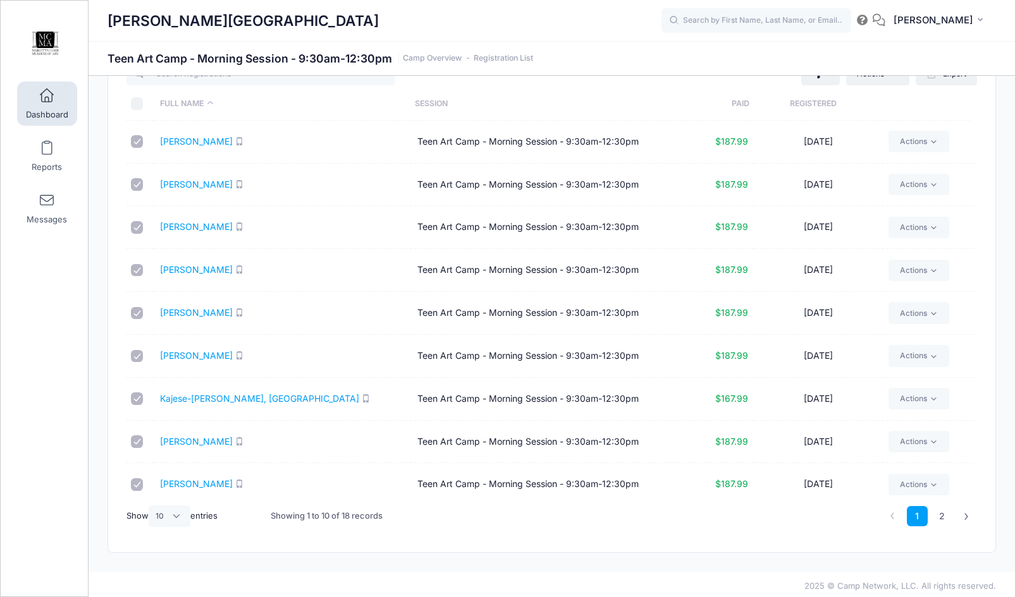
scroll to position [0, 0]
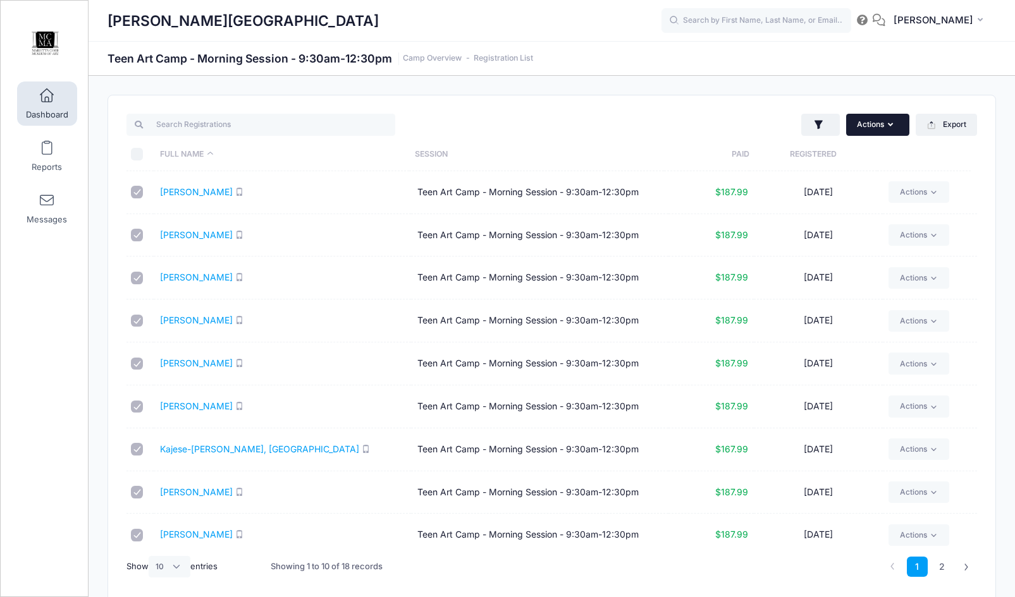
click at [891, 125] on icon "button" at bounding box center [893, 125] width 10 height 0
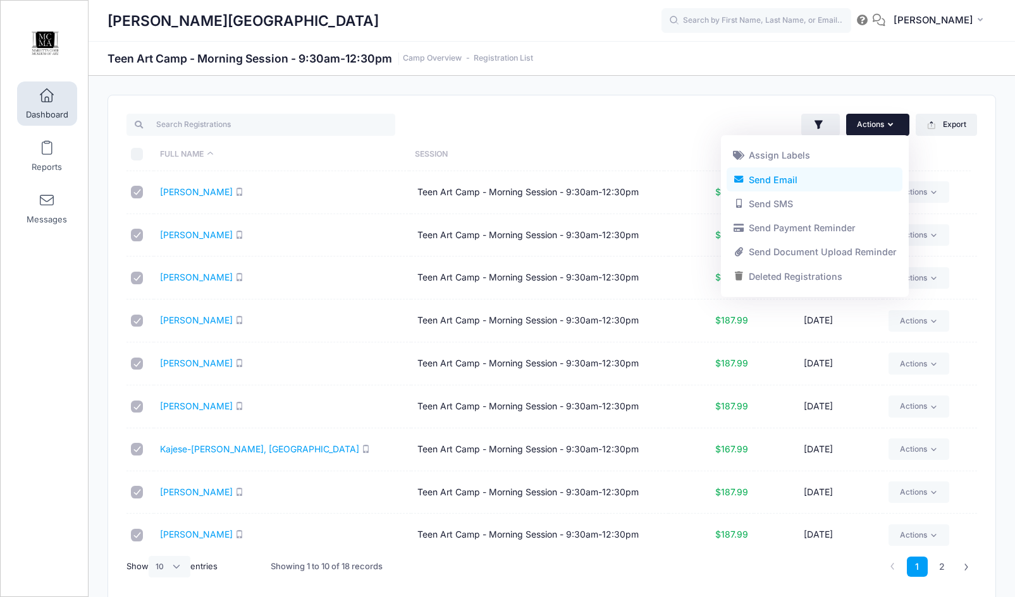
click at [802, 178] on link "Send Email" at bounding box center [814, 180] width 176 height 24
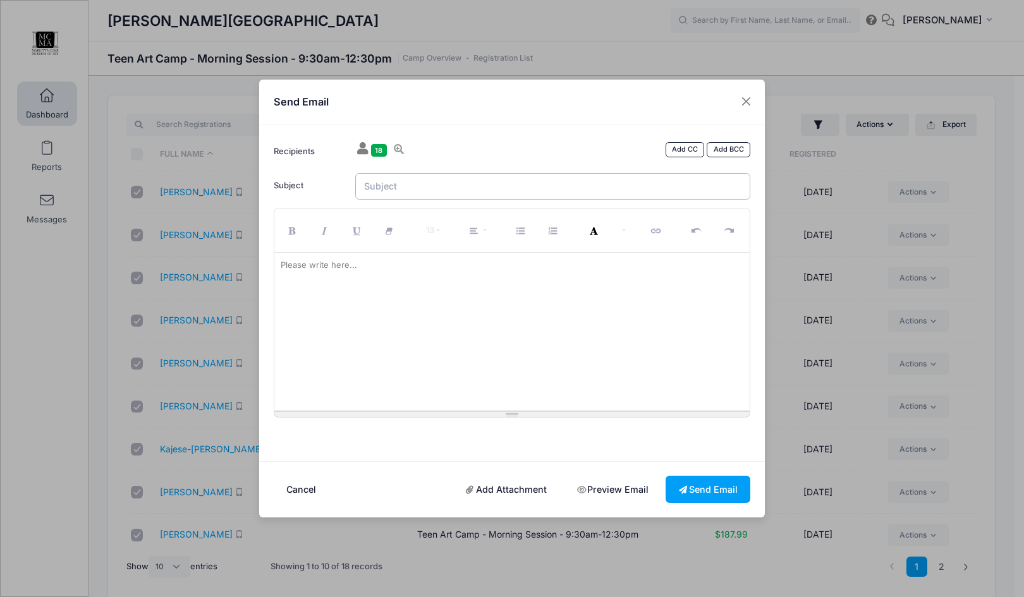
click at [408, 185] on input "Subject" at bounding box center [553, 186] width 396 height 27
click at [318, 286] on div at bounding box center [512, 332] width 476 height 158
paste div
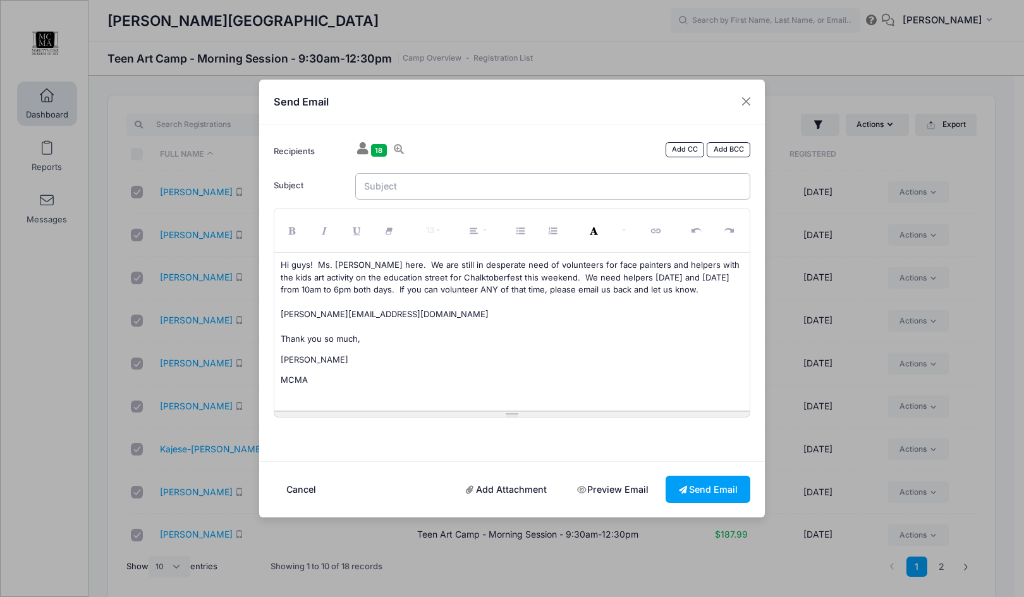
click at [387, 185] on input "Subject" at bounding box center [553, 186] width 396 height 27
type input "Chalktoberfest volunteers needed"
click at [706, 487] on button "Send Email" at bounding box center [708, 489] width 85 height 27
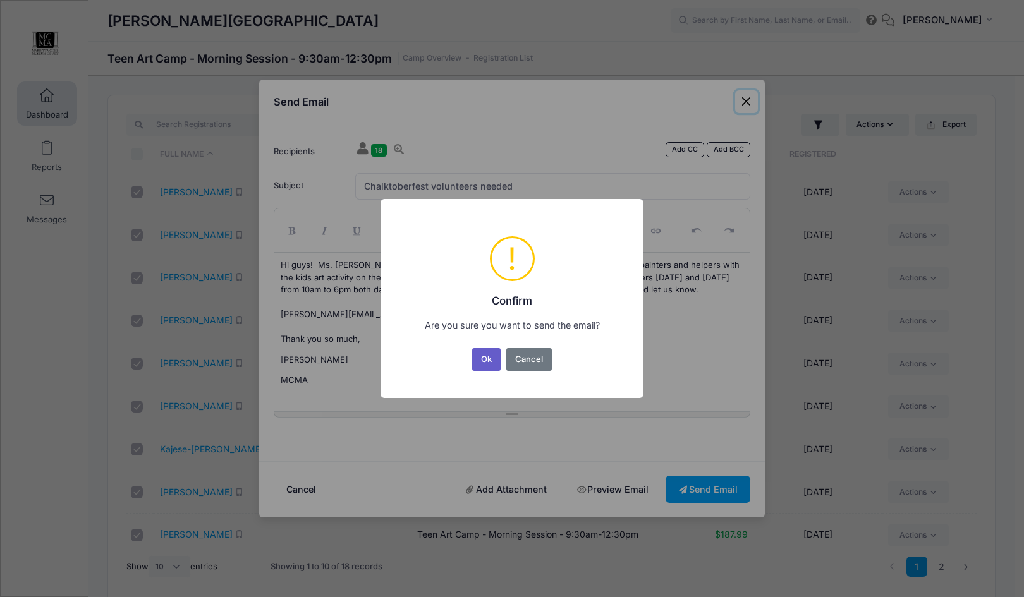
click at [486, 360] on button "Ok" at bounding box center [486, 359] width 29 height 23
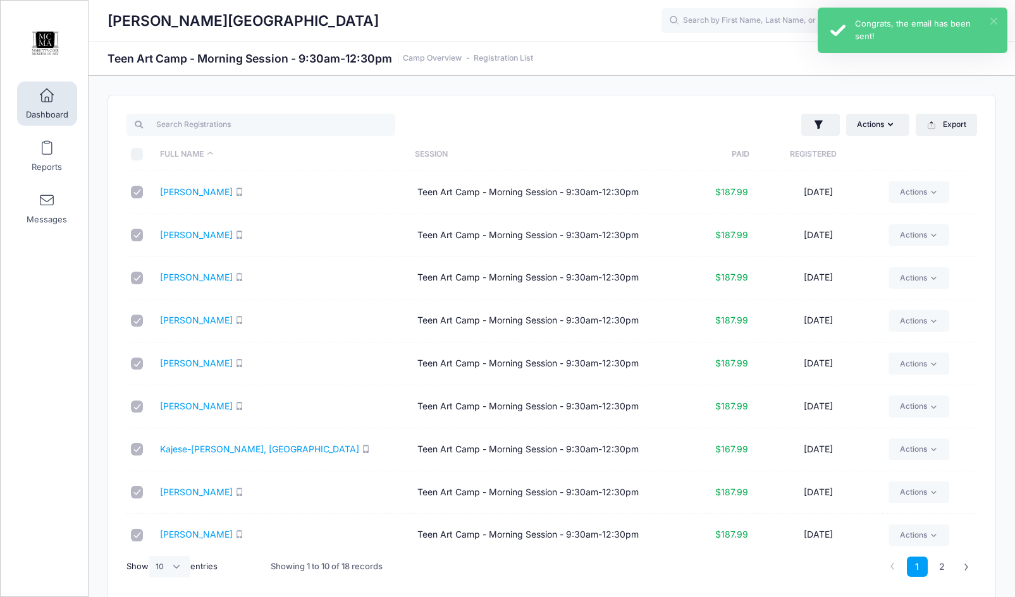
click at [996, 22] on button "×" at bounding box center [993, 21] width 7 height 7
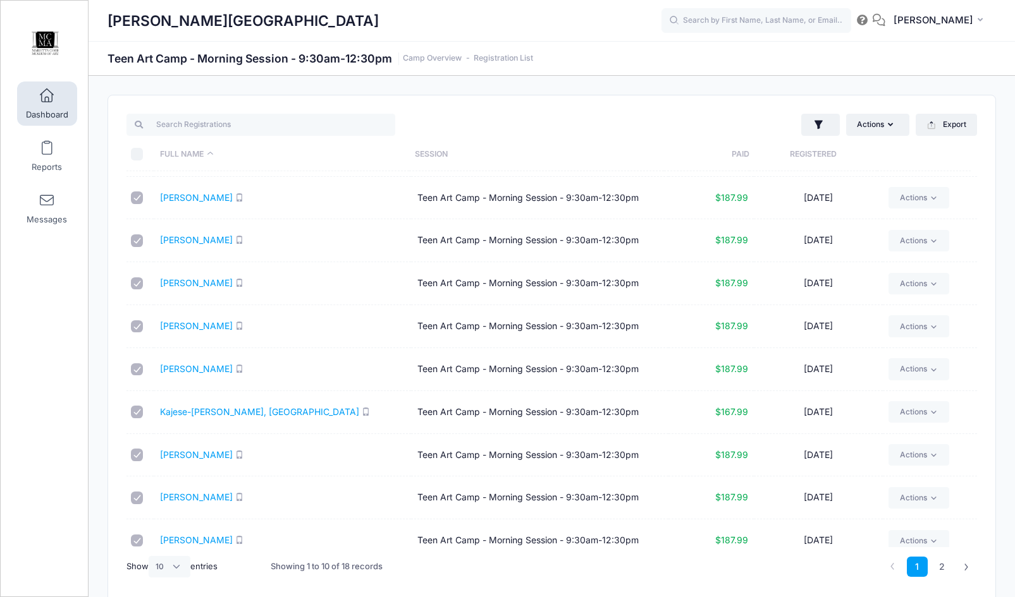
scroll to position [52, 0]
